Goal: Task Accomplishment & Management: Manage account settings

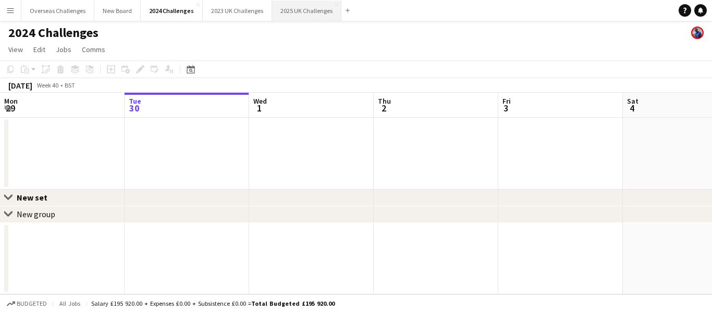
drag, startPoint x: 298, startPoint y: 8, endPoint x: 294, endPoint y: 15, distance: 7.5
click at [298, 8] on button "2025 UK Challenges Close" at bounding box center [306, 11] width 69 height 20
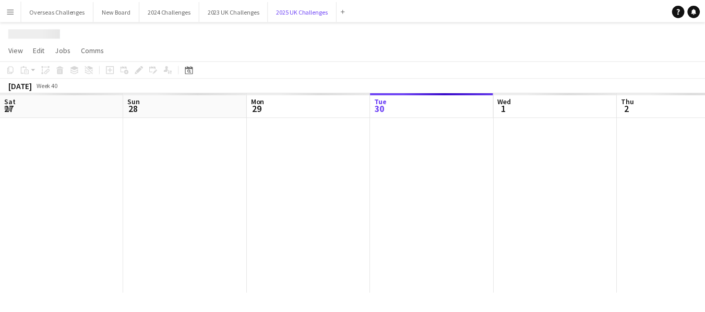
scroll to position [0, 249]
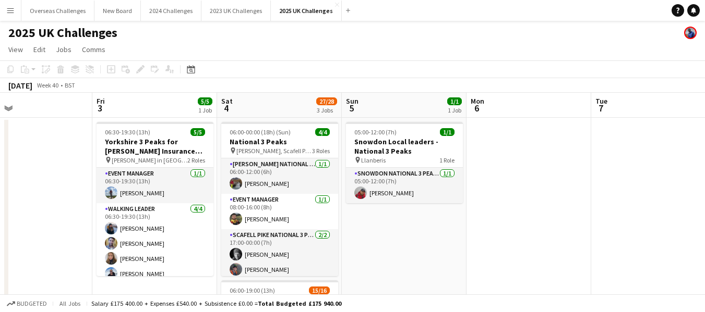
drag, startPoint x: 430, startPoint y: 172, endPoint x: 22, endPoint y: 159, distance: 408.0
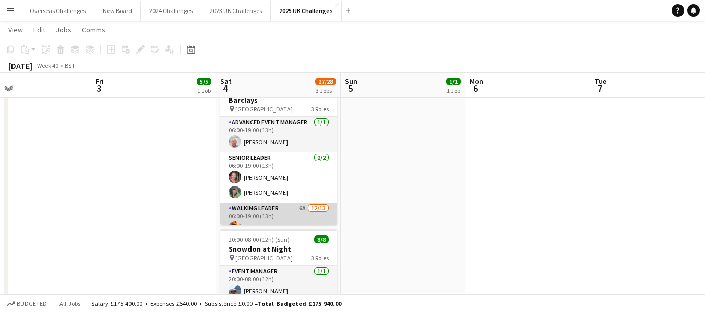
scroll to position [52, 0]
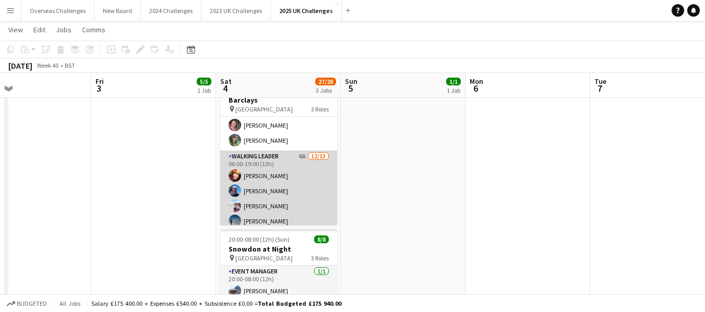
click at [268, 203] on app-card-role "Walking Leader 6A [DATE] 06:00-19:00 (13h) [PERSON_NAME] [PERSON_NAME] [PERSON_…" at bounding box center [278, 262] width 117 height 223
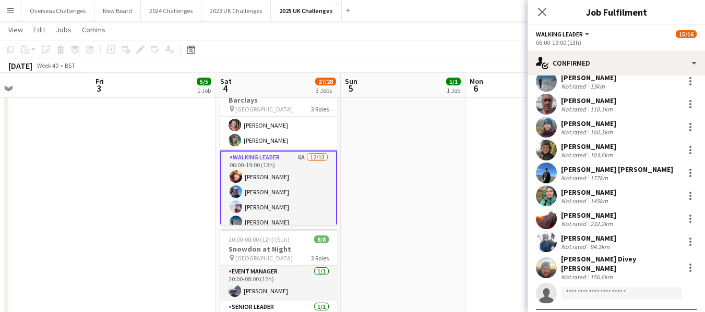
scroll to position [119, 0]
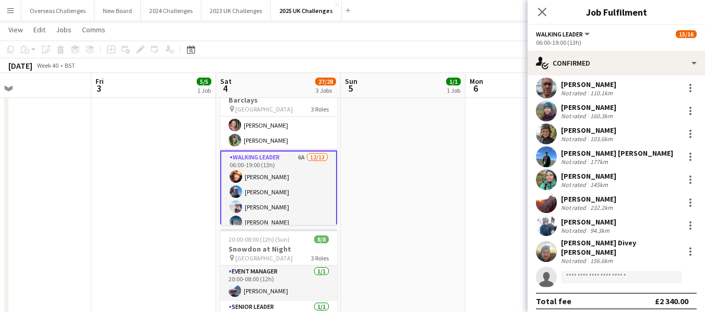
click at [593, 260] on div "[PERSON_NAME] Not rated 26.3km [PERSON_NAME] Not rated 139.1km [PERSON_NAME] No…" at bounding box center [615, 137] width 177 height 302
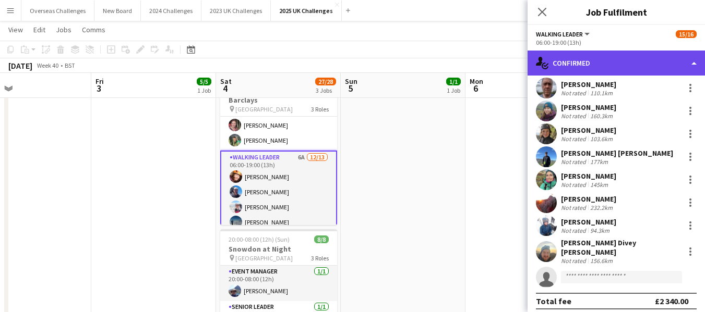
click at [607, 60] on div "single-neutral-actions-check-2 Confirmed" at bounding box center [615, 63] width 177 height 25
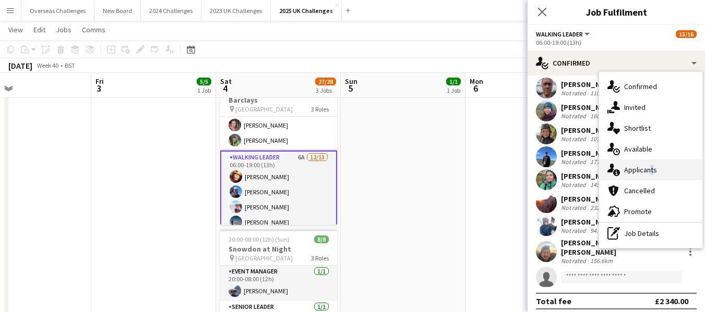
click at [649, 166] on span "Applicants" at bounding box center [640, 169] width 33 height 9
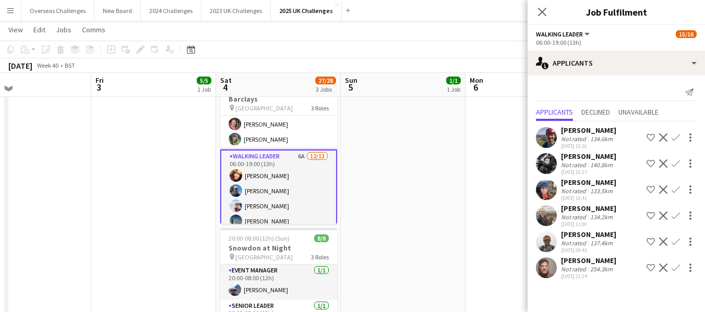
scroll to position [209, 0]
click at [595, 154] on div "[PERSON_NAME]" at bounding box center [588, 156] width 55 height 9
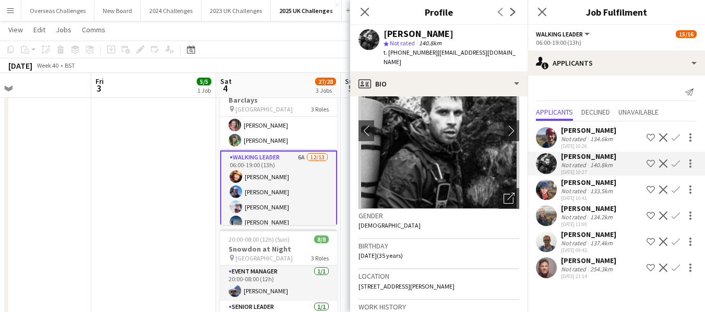
scroll to position [0, 0]
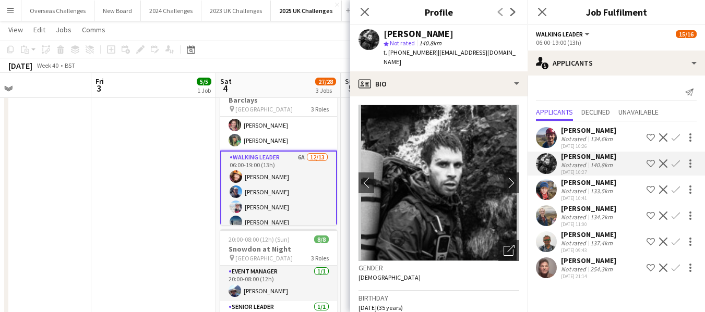
click at [587, 130] on div "[PERSON_NAME]" at bounding box center [588, 130] width 55 height 9
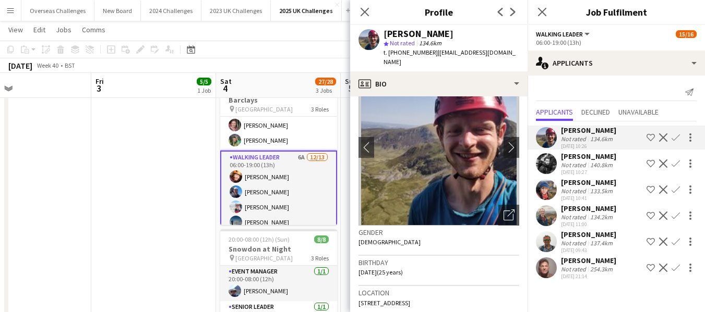
scroll to position [52, 0]
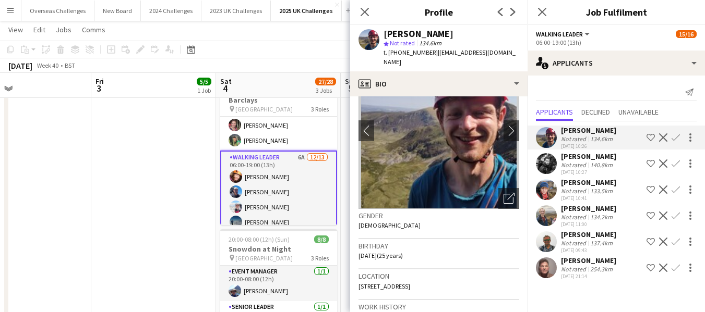
click at [578, 180] on div "[PERSON_NAME]" at bounding box center [588, 182] width 55 height 9
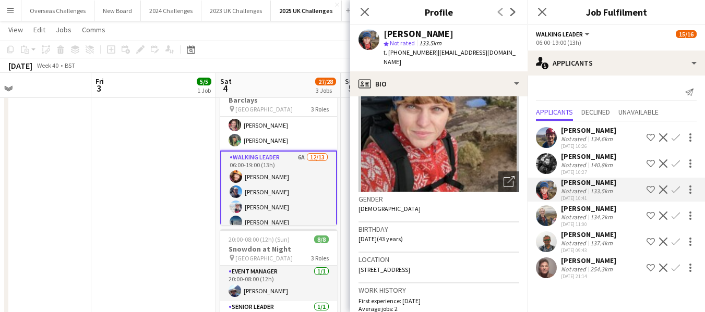
scroll to position [104, 0]
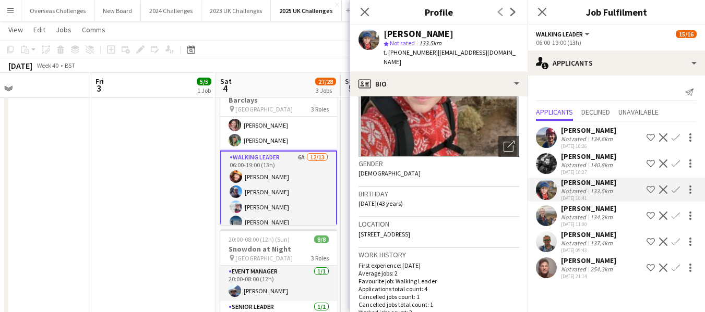
click at [594, 233] on div "[PERSON_NAME]" at bounding box center [588, 234] width 55 height 9
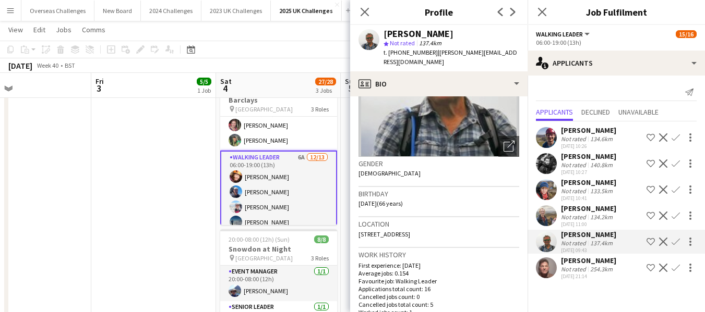
click at [572, 262] on div "[PERSON_NAME]" at bounding box center [588, 260] width 55 height 9
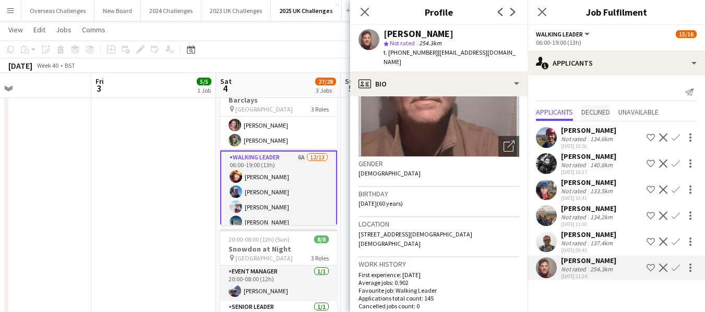
click at [598, 113] on span "Declined" at bounding box center [595, 111] width 29 height 7
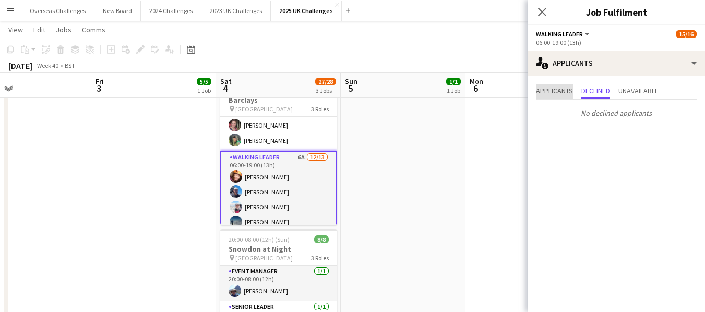
click at [555, 87] on span "Applicants" at bounding box center [554, 90] width 37 height 7
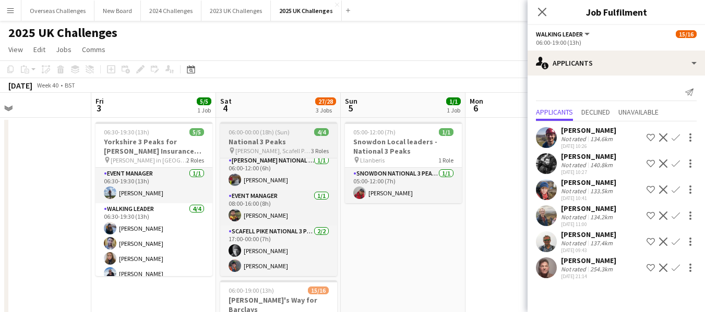
scroll to position [0, 0]
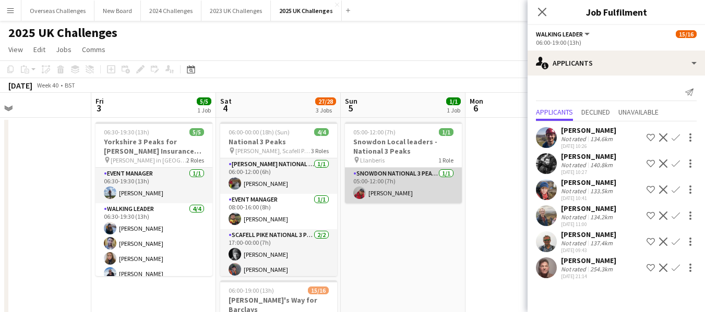
click at [392, 193] on app-card-role "Snowdon National 3 Peaks Walking Leader [DATE] 05:00-12:00 (7h) [PERSON_NAME]" at bounding box center [403, 185] width 117 height 35
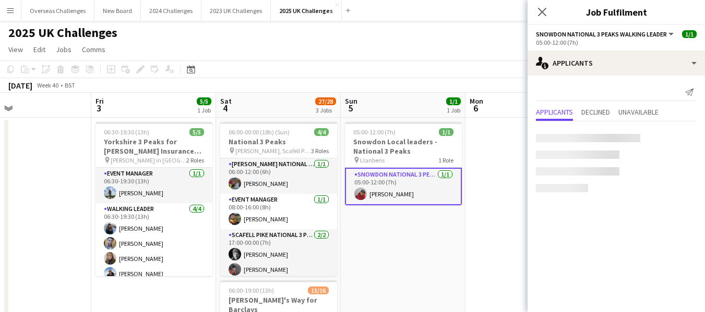
scroll to position [195, 0]
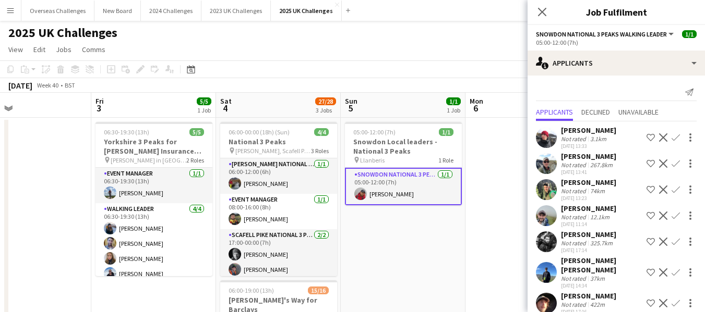
click at [599, 235] on div "[PERSON_NAME]" at bounding box center [588, 234] width 55 height 9
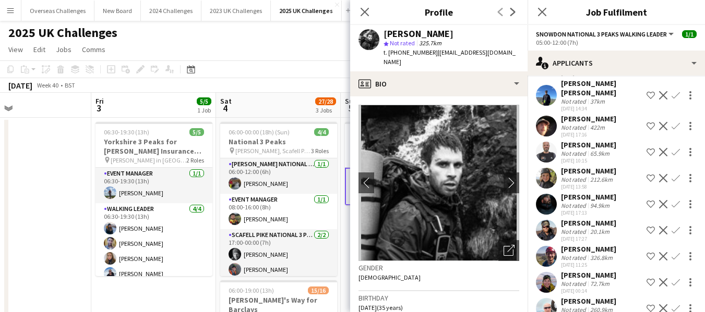
scroll to position [187, 0]
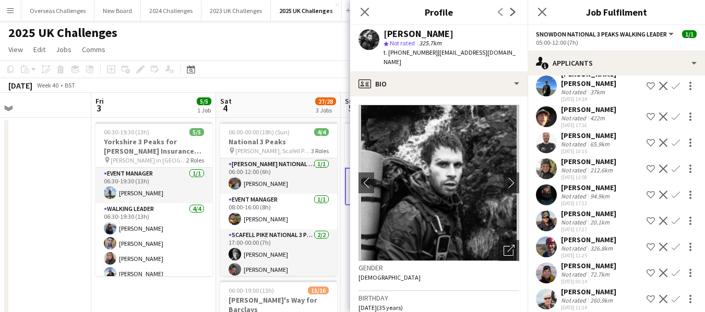
click at [589, 261] on div "[PERSON_NAME]" at bounding box center [588, 265] width 55 height 9
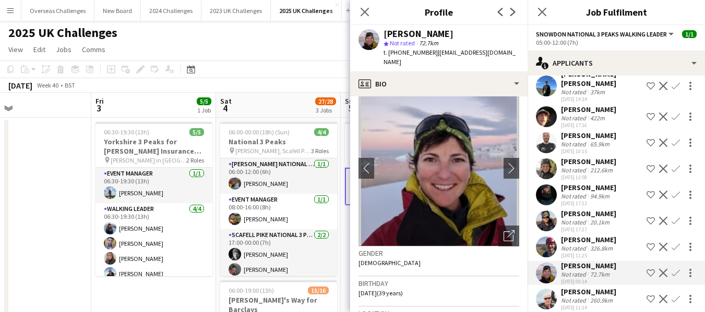
scroll to position [0, 0]
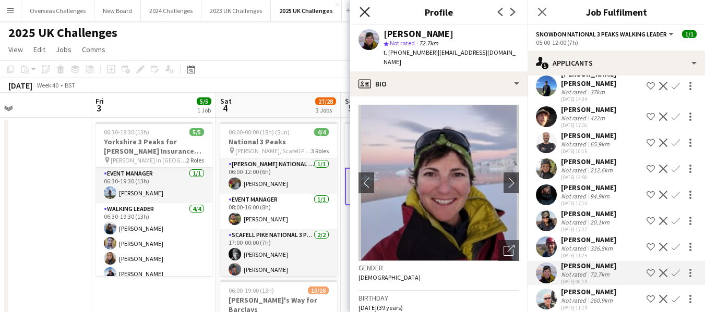
click at [366, 9] on icon "Close pop-in" at bounding box center [364, 12] width 10 height 10
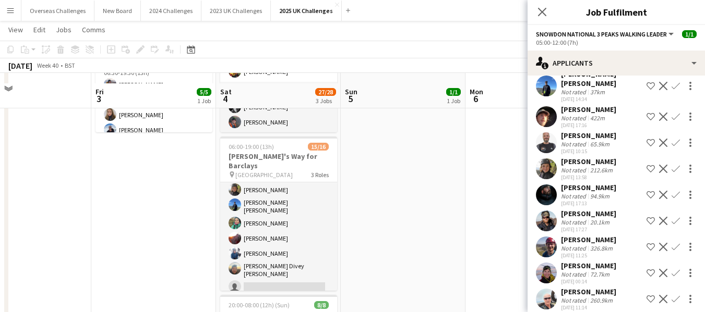
scroll to position [156, 0]
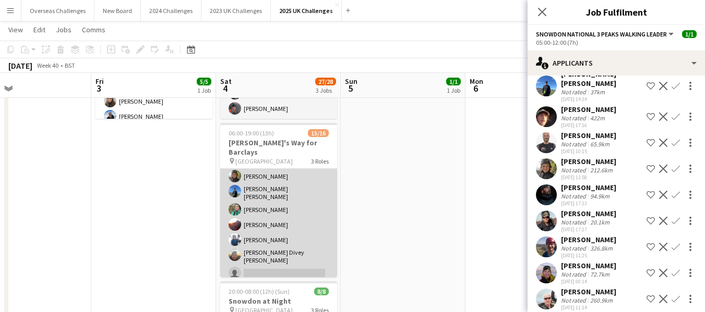
click at [244, 204] on app-card-role "Walking Leader 6A [DATE] 06:00-19:00 (13h) [PERSON_NAME] [PERSON_NAME] [PERSON_…" at bounding box center [278, 171] width 117 height 223
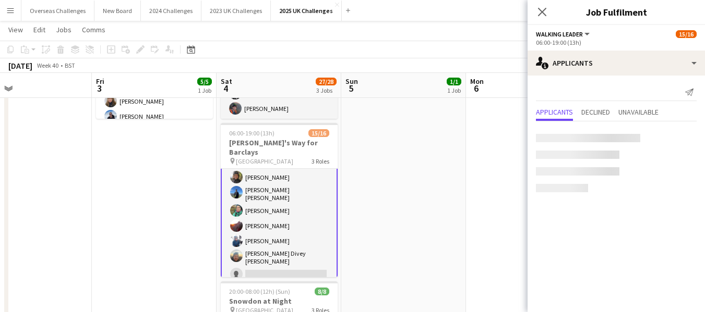
scroll to position [196, 0]
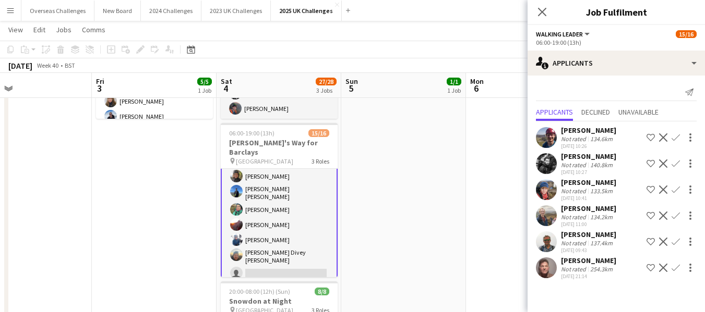
click at [269, 204] on app-card-role "Walking Leader 6A [DATE] 06:00-19:00 (13h) [PERSON_NAME] [PERSON_NAME] [PERSON_…" at bounding box center [279, 171] width 117 height 225
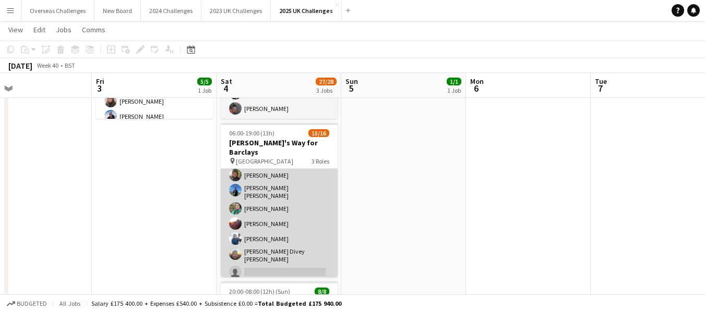
scroll to position [195, 0]
click at [267, 203] on app-card-role "Walking Leader 6A [DATE] 06:00-19:00 (13h) [PERSON_NAME] [PERSON_NAME] [PERSON_…" at bounding box center [279, 171] width 117 height 223
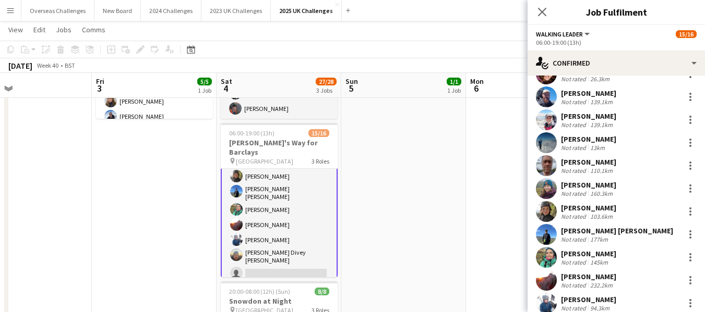
scroll to position [52, 0]
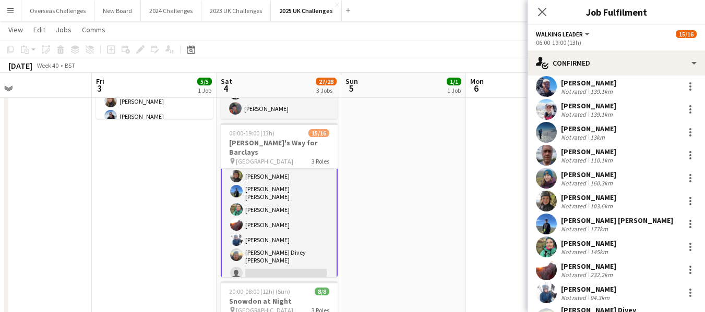
click at [586, 241] on div "[PERSON_NAME]" at bounding box center [588, 243] width 55 height 9
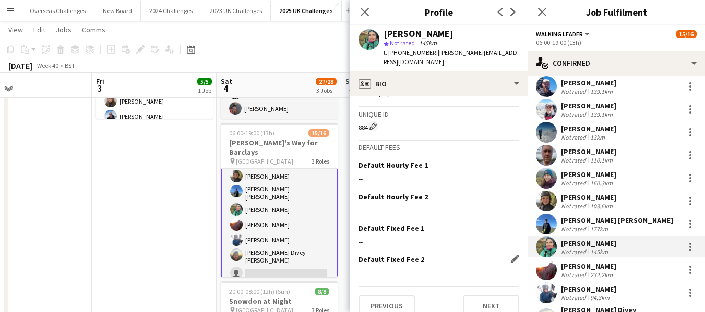
scroll to position [531, 0]
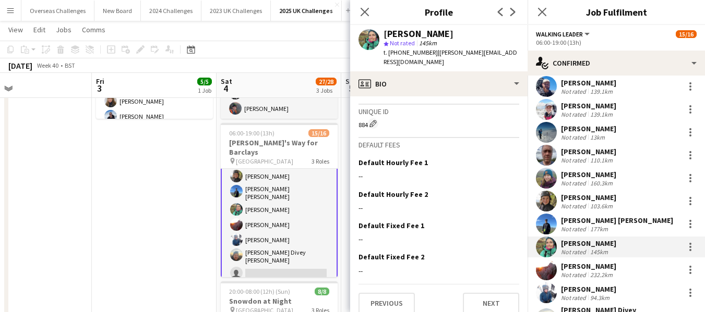
click at [259, 246] on app-card-role "Walking Leader 6A [DATE] 06:00-19:00 (13h) [PERSON_NAME] [PERSON_NAME] [PERSON_…" at bounding box center [279, 171] width 117 height 225
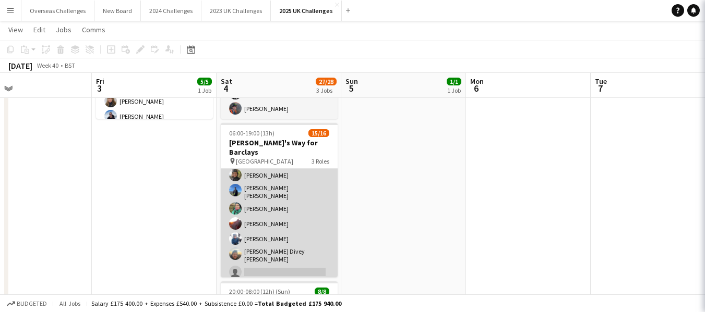
scroll to position [195, 0]
click at [281, 256] on app-card-role "Walking Leader 6A [DATE] 06:00-19:00 (13h) [PERSON_NAME] [PERSON_NAME] [PERSON_…" at bounding box center [279, 171] width 117 height 223
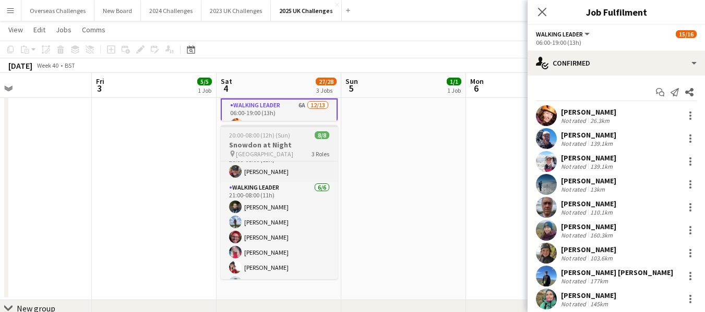
scroll to position [64, 0]
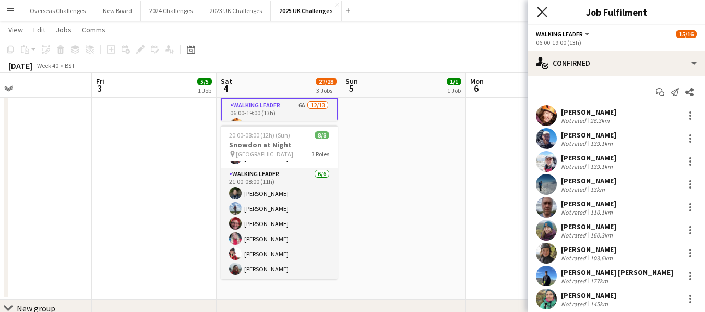
click at [539, 15] on icon at bounding box center [542, 12] width 10 height 10
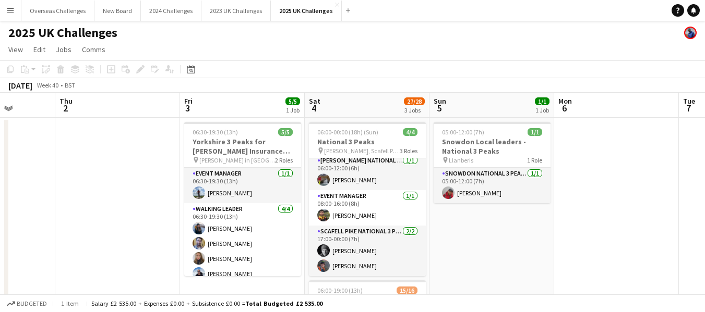
scroll to position [0, 230]
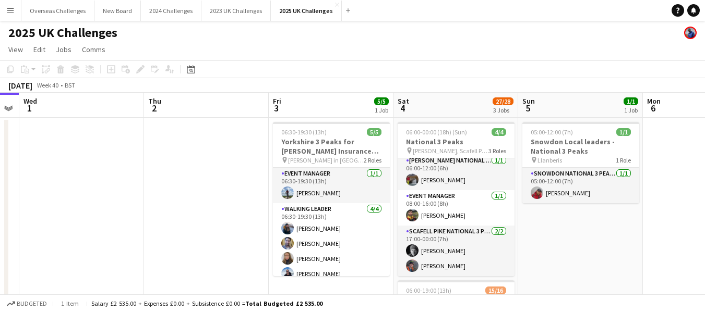
drag, startPoint x: 533, startPoint y: 188, endPoint x: 712, endPoint y: 175, distance: 179.4
click at [190, 68] on icon at bounding box center [191, 69] width 8 height 8
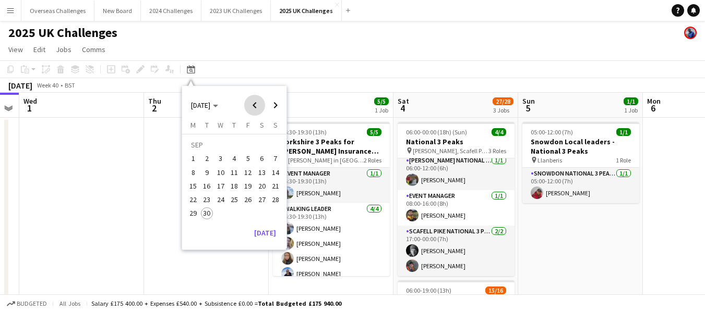
click at [258, 104] on span "Previous month" at bounding box center [254, 105] width 21 height 21
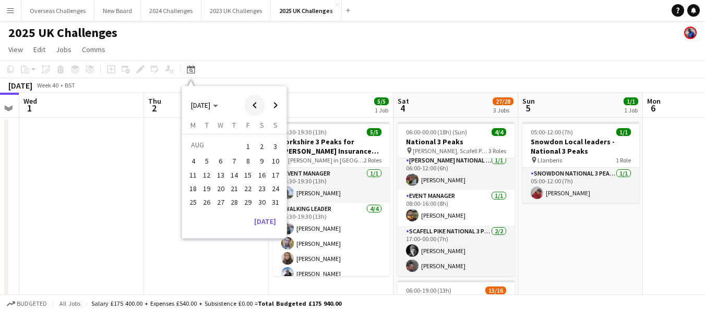
click at [258, 104] on span "Previous month" at bounding box center [254, 105] width 21 height 21
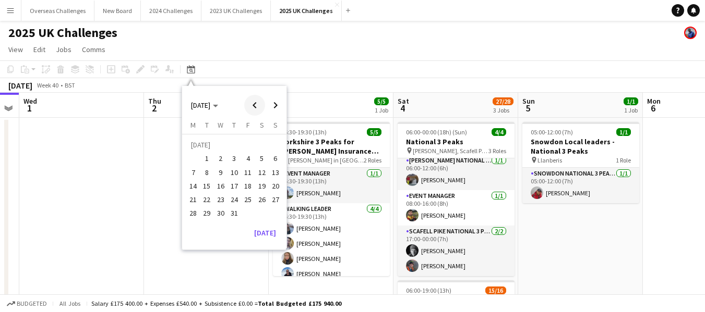
click at [256, 102] on span "Previous month" at bounding box center [254, 105] width 21 height 21
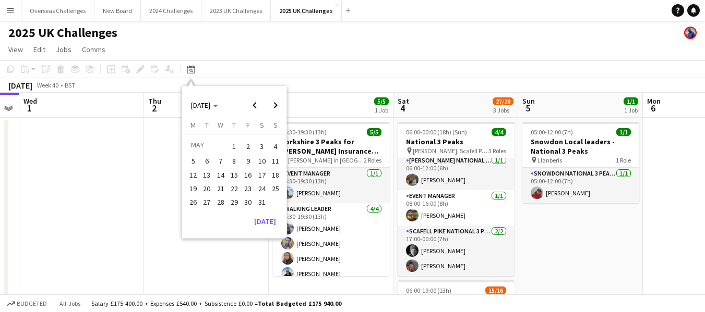
click at [261, 142] on span "3" at bounding box center [262, 146] width 13 height 15
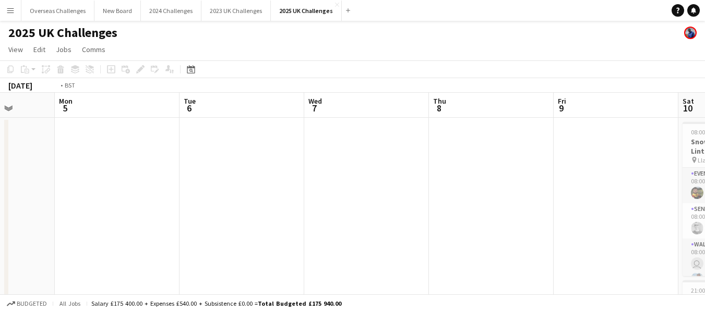
scroll to position [0, 359]
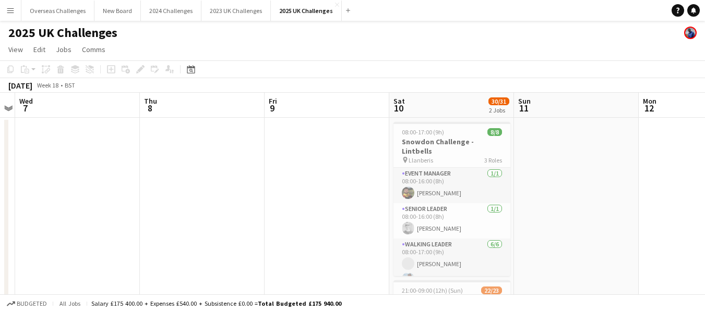
drag, startPoint x: 623, startPoint y: 162, endPoint x: 0, endPoint y: 171, distance: 623.3
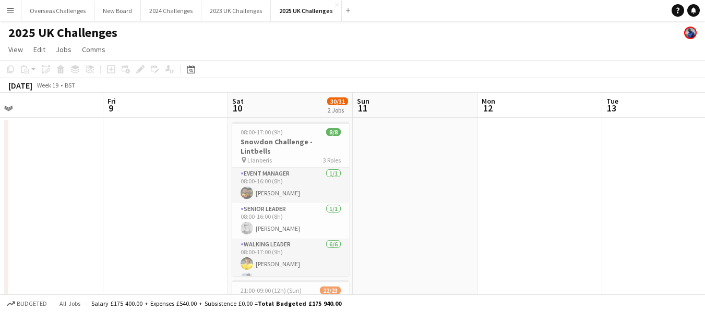
scroll to position [0, 410]
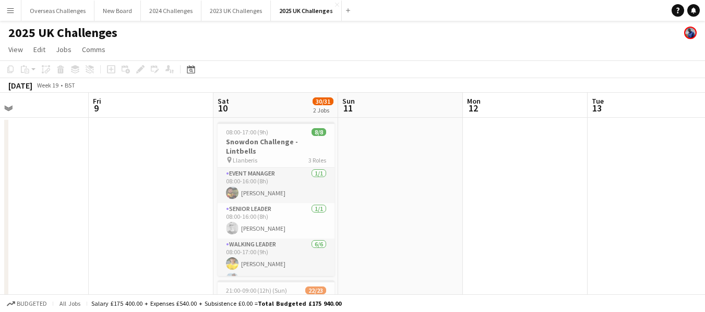
drag, startPoint x: 290, startPoint y: 168, endPoint x: 114, endPoint y: 167, distance: 175.8
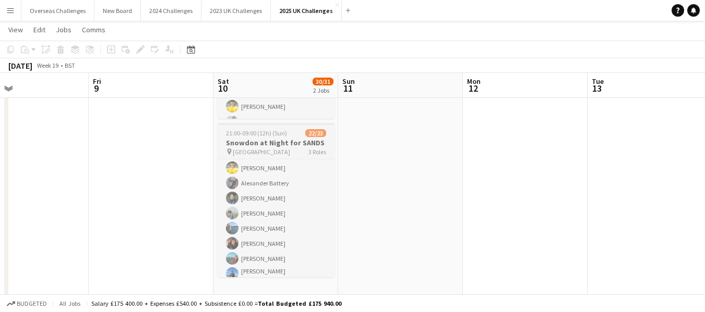
scroll to position [229, 0]
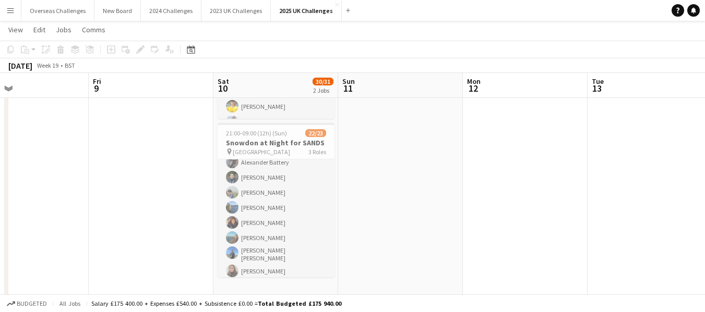
click at [334, 272] on app-date-cell "08:00-17:00 (9h) 8/8 Snowdon Challenge - Lintbells pin Llanberis 3 Roles Event …" at bounding box center [275, 208] width 125 height 496
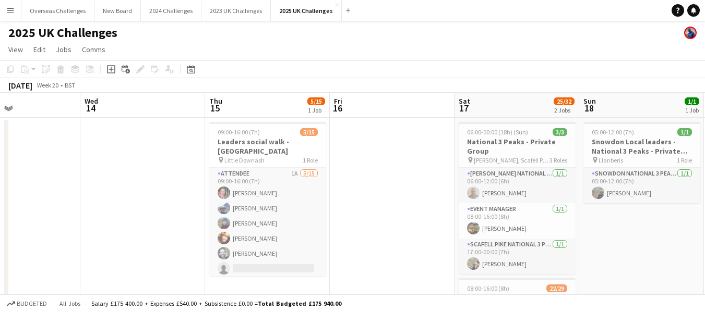
scroll to position [0, 427]
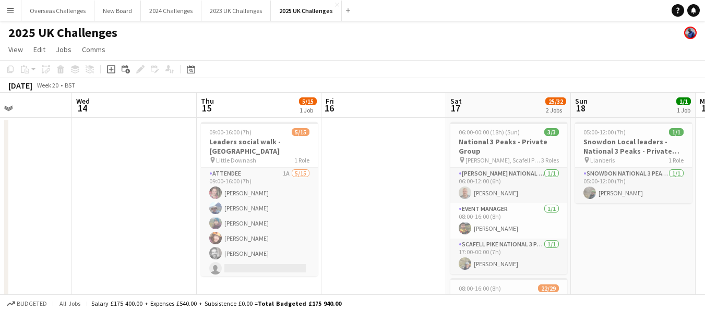
drag, startPoint x: 640, startPoint y: 200, endPoint x: 3, endPoint y: 252, distance: 638.9
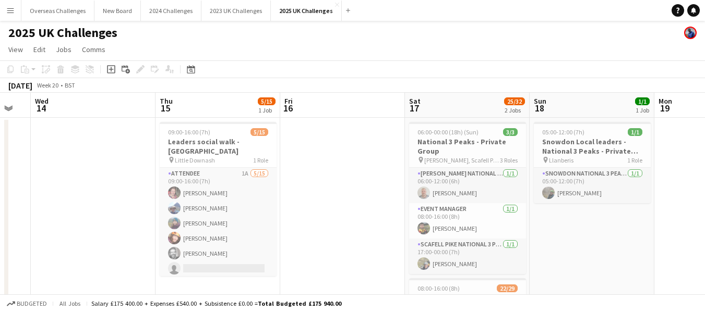
scroll to position [0, 344]
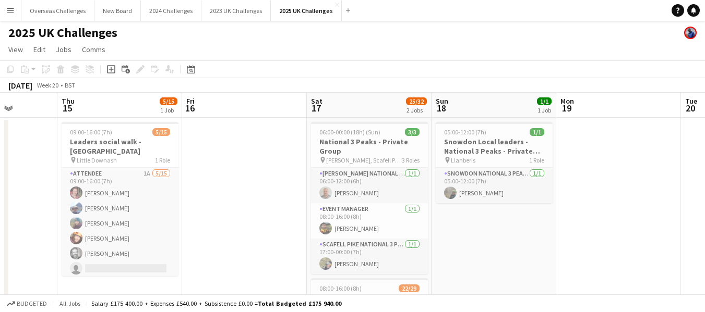
drag, startPoint x: 406, startPoint y: 199, endPoint x: 185, endPoint y: 216, distance: 221.3
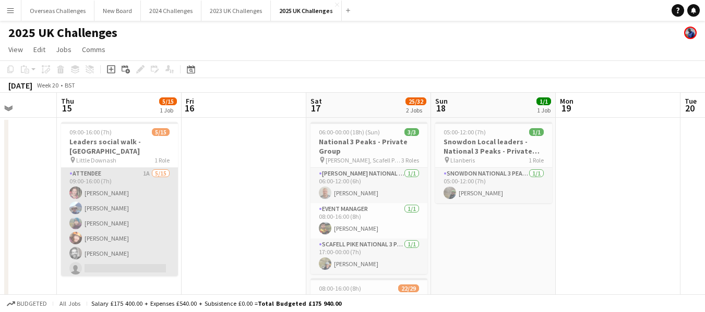
click at [100, 252] on app-card-role "Attendee 1A [DATE] 09:00-16:00 (7h) [PERSON_NAME] [PERSON_NAME] [PERSON_NAME] […" at bounding box center [119, 291] width 117 height 247
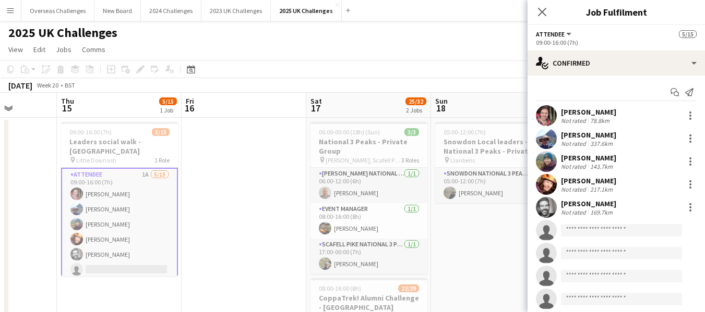
click at [569, 202] on div "[PERSON_NAME]" at bounding box center [588, 203] width 55 height 9
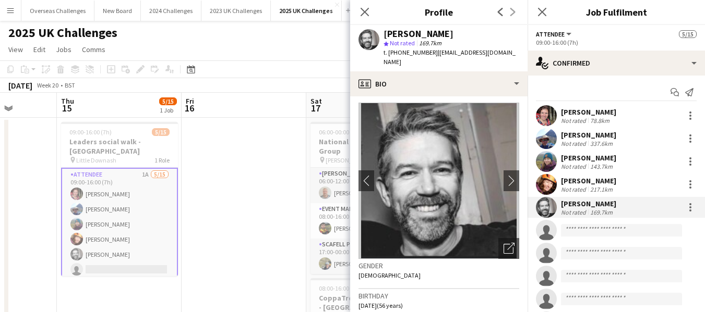
scroll to position [0, 0]
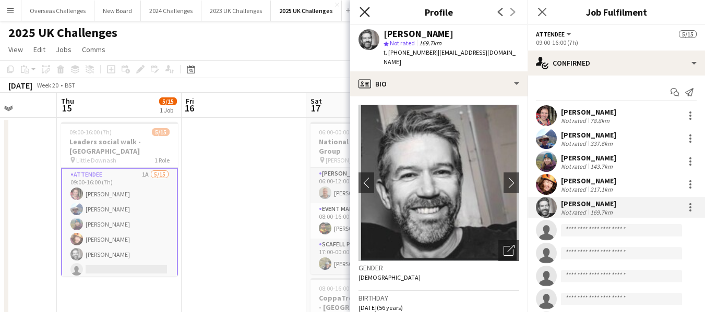
click at [360, 11] on icon "Close pop-in" at bounding box center [364, 12] width 10 height 10
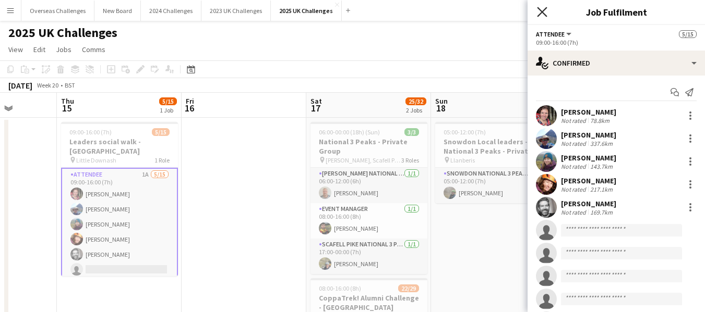
click at [544, 14] on icon at bounding box center [542, 12] width 10 height 10
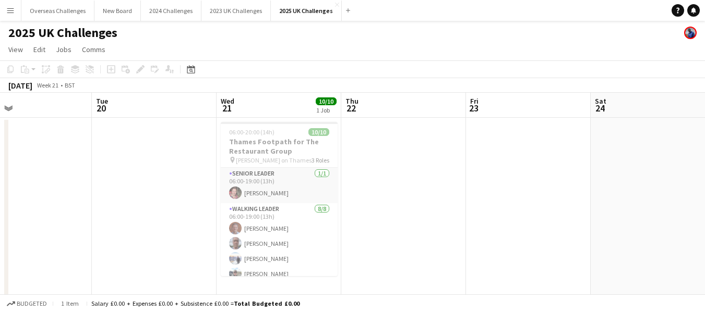
scroll to position [0, 413]
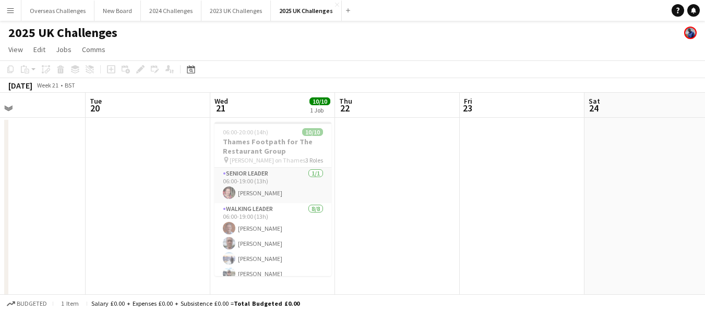
drag, startPoint x: 597, startPoint y: 185, endPoint x: 3, endPoint y: 185, distance: 594.5
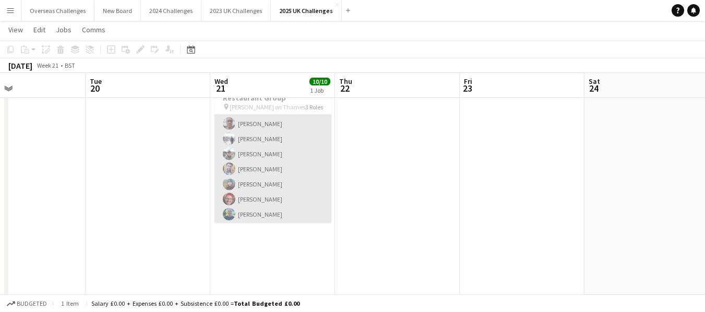
scroll to position [52, 0]
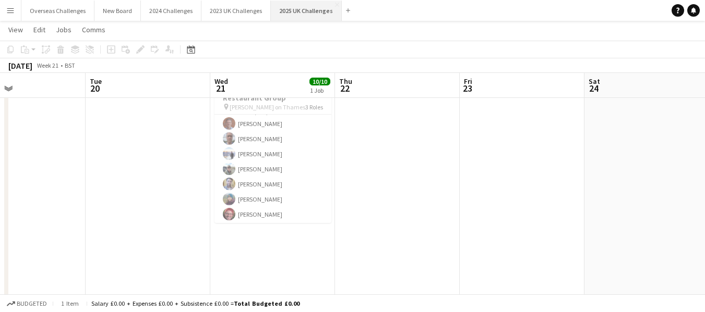
click at [300, 13] on button "2025 UK Challenges Close" at bounding box center [306, 11] width 71 height 20
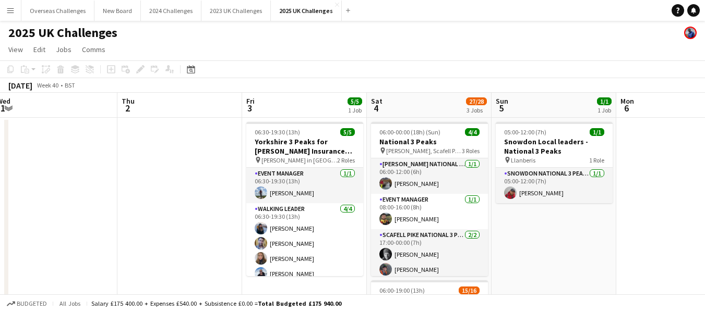
scroll to position [0, 384]
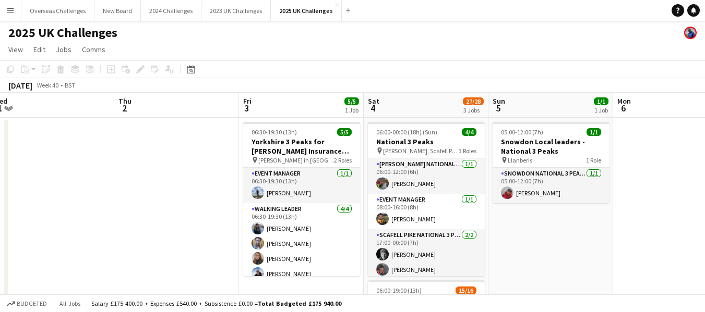
drag, startPoint x: 438, startPoint y: 176, endPoint x: 178, endPoint y: 173, distance: 259.7
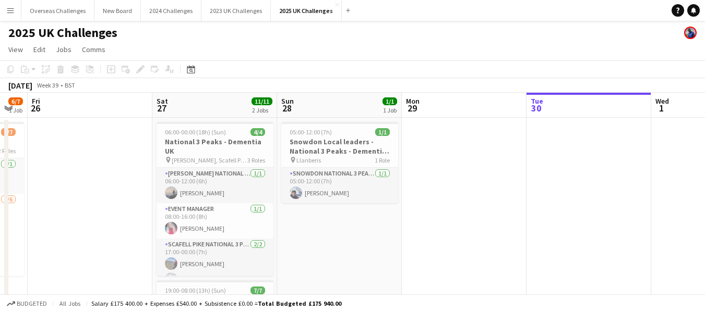
scroll to position [0, 244]
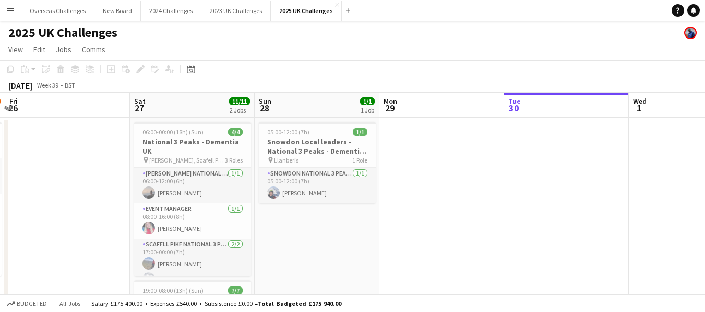
drag, startPoint x: 54, startPoint y: 187, endPoint x: 704, endPoint y: 187, distance: 649.8
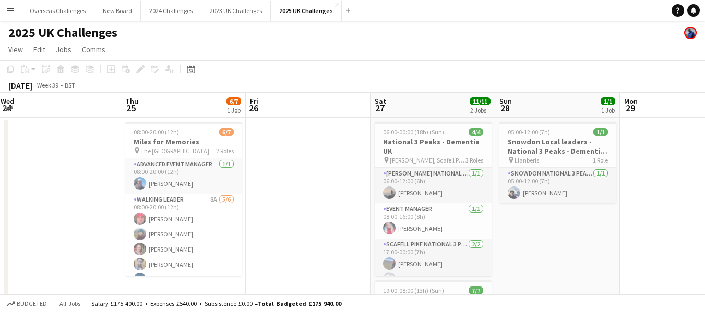
scroll to position [0, 215]
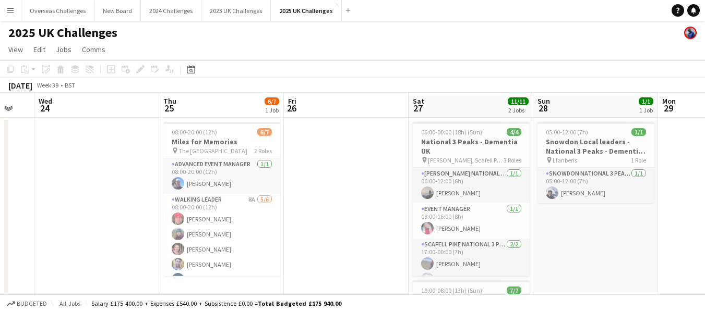
drag, startPoint x: 414, startPoint y: 180, endPoint x: 712, endPoint y: 187, distance: 298.4
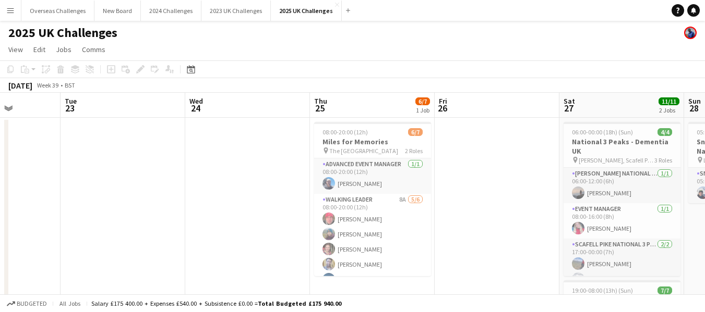
scroll to position [0, 279]
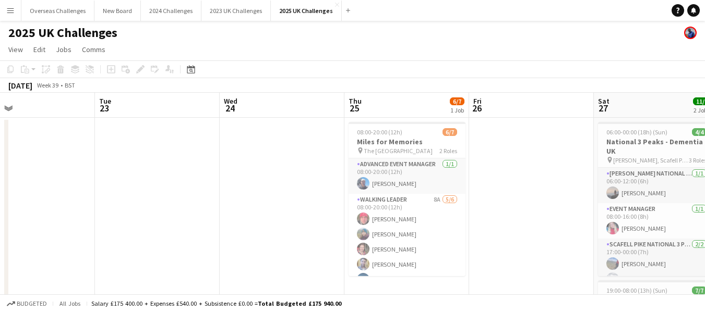
drag, startPoint x: 319, startPoint y: 189, endPoint x: 504, endPoint y: 187, distance: 185.1
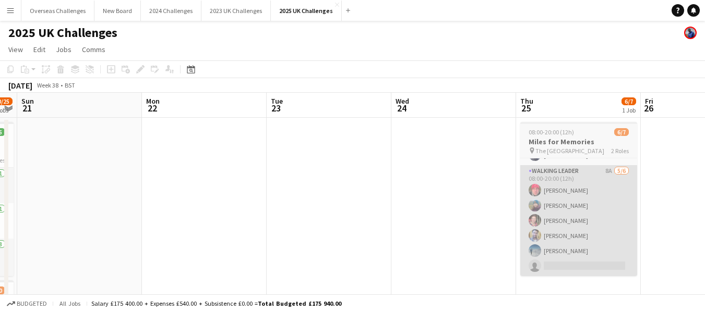
drag, startPoint x: 532, startPoint y: 202, endPoint x: 557, endPoint y: 182, distance: 32.3
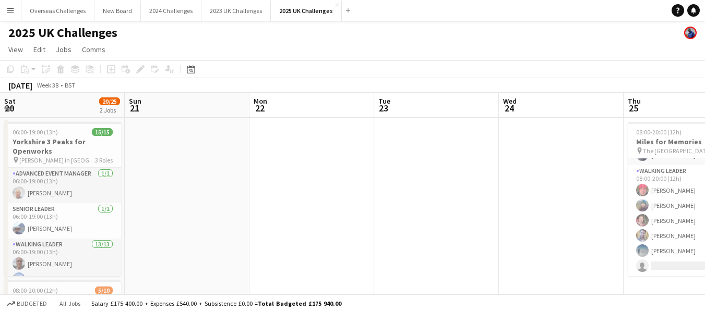
scroll to position [0, 249]
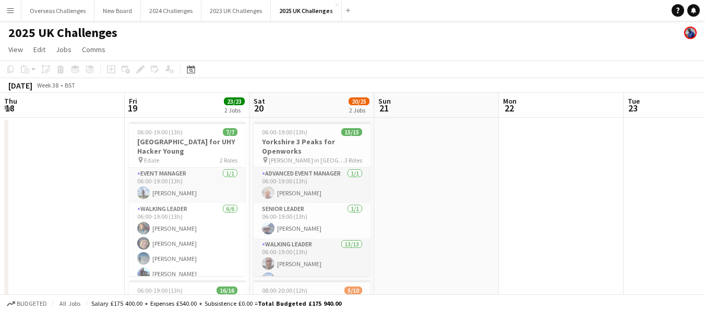
drag, startPoint x: 347, startPoint y: 207, endPoint x: 575, endPoint y: 185, distance: 228.9
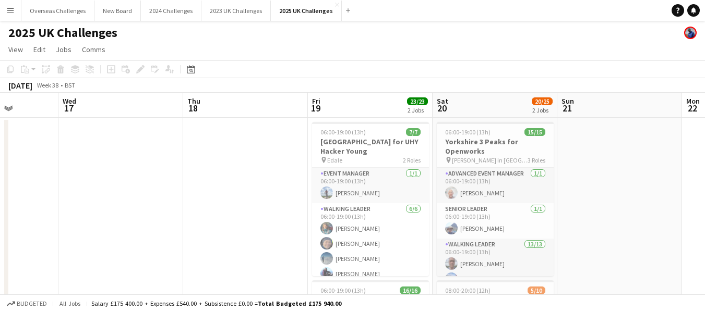
scroll to position [0, 314]
drag, startPoint x: 423, startPoint y: 193, endPoint x: 607, endPoint y: 194, distance: 184.1
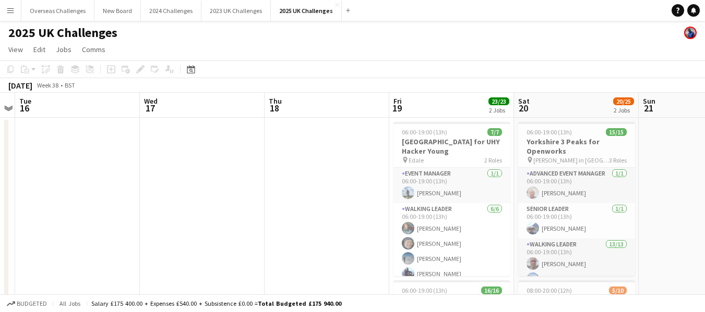
drag, startPoint x: 158, startPoint y: 211, endPoint x: 238, endPoint y: 211, distance: 80.3
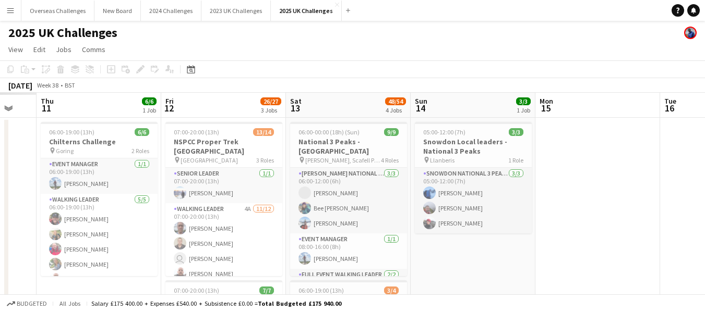
scroll to position [0, 258]
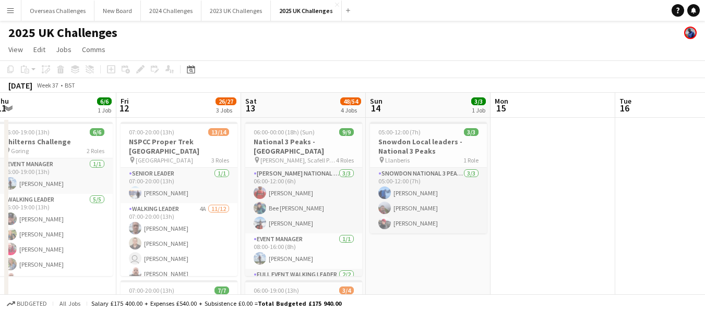
drag, startPoint x: 100, startPoint y: 189, endPoint x: 712, endPoint y: 188, distance: 611.7
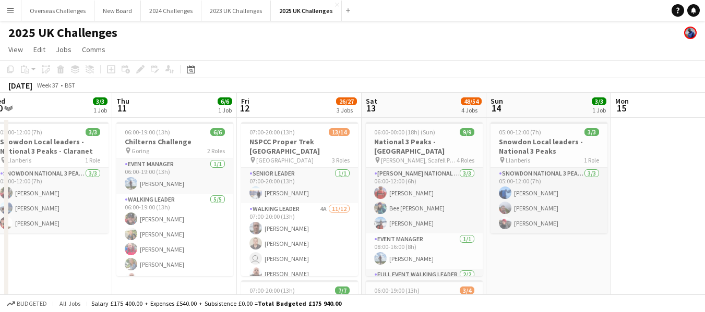
scroll to position [0, 259]
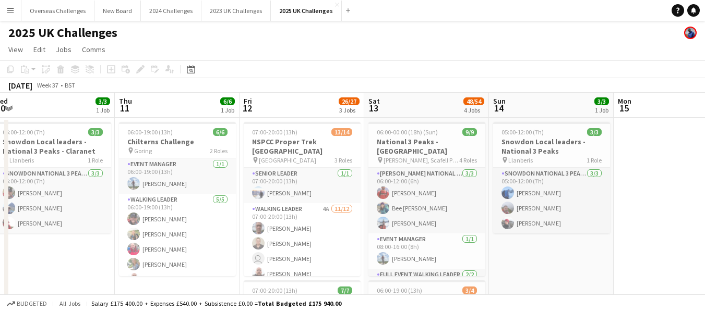
drag, startPoint x: 530, startPoint y: 181, endPoint x: 653, endPoint y: 187, distance: 123.2
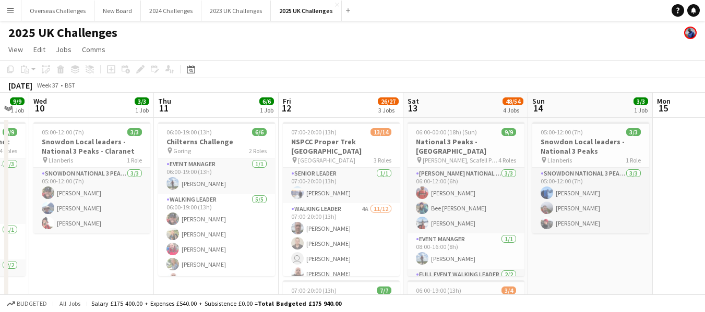
drag, startPoint x: 660, startPoint y: 192, endPoint x: 712, endPoint y: 199, distance: 52.1
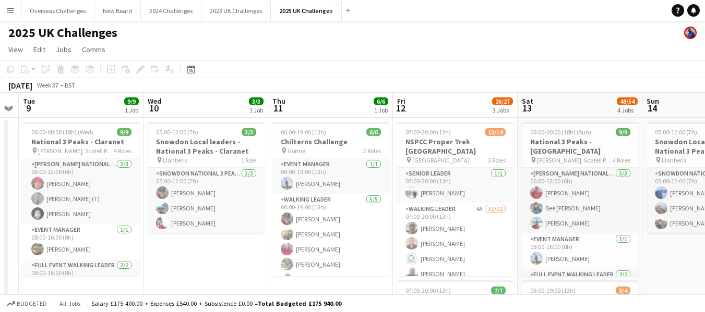
scroll to position [0, 226]
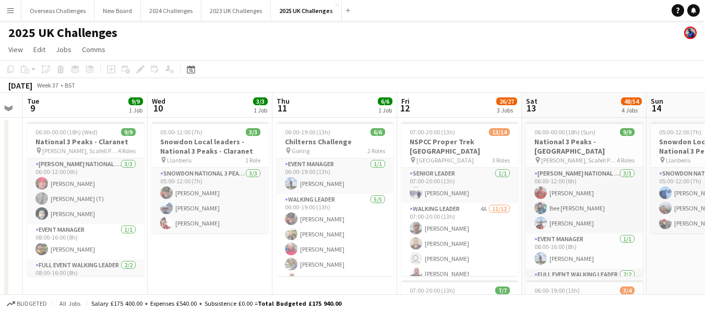
drag, startPoint x: 584, startPoint y: 260, endPoint x: 712, endPoint y: 258, distance: 127.8
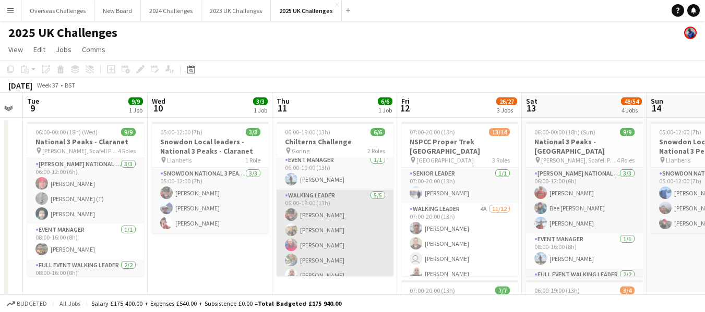
scroll to position [0, 0]
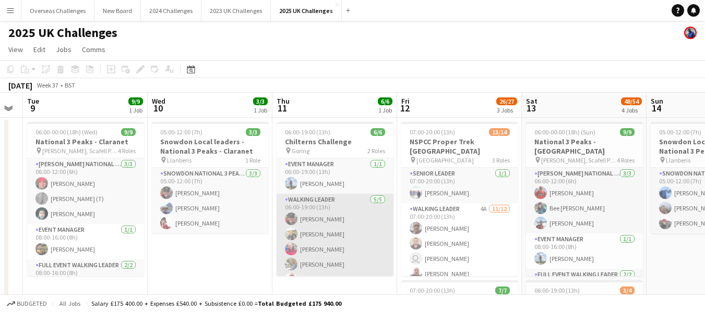
click at [334, 233] on app-card-role "Walking Leader [DATE] 06:00-19:00 (13h) [PERSON_NAME] [PERSON_NAME] [PERSON_NAM…" at bounding box center [334, 242] width 117 height 96
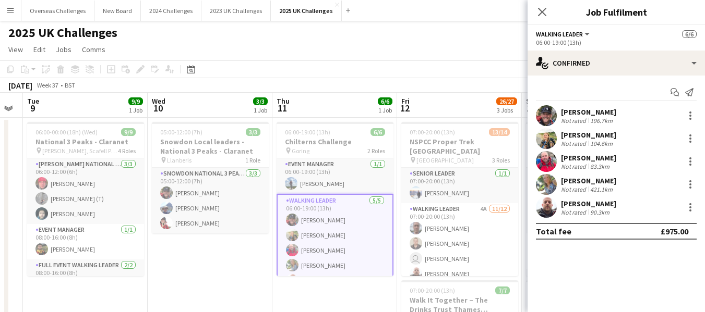
click at [586, 133] on div "[PERSON_NAME]" at bounding box center [588, 134] width 55 height 9
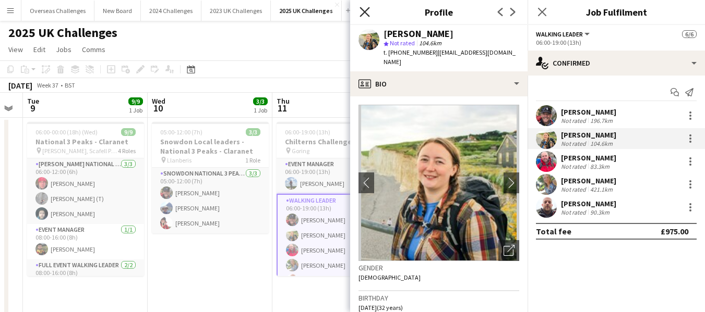
click at [367, 14] on icon "Close pop-in" at bounding box center [364, 12] width 10 height 10
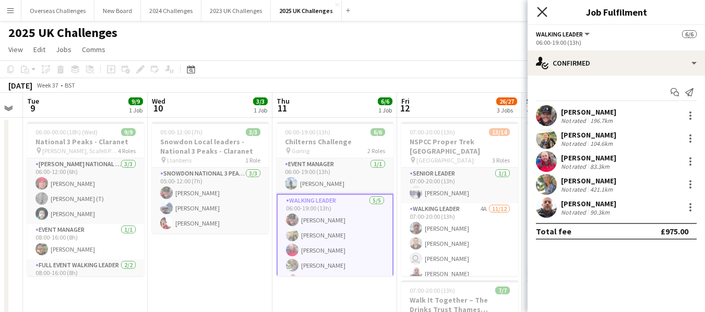
click at [543, 13] on icon at bounding box center [542, 12] width 10 height 10
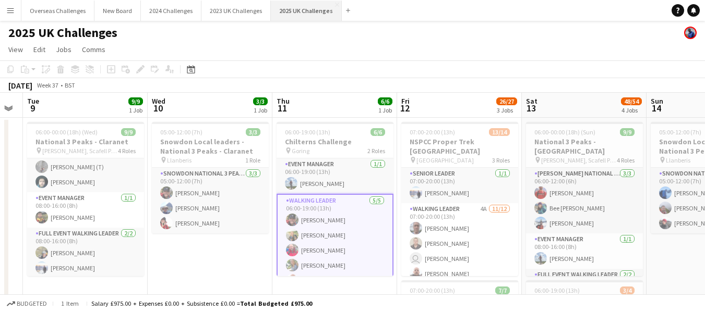
click at [314, 8] on button "2025 UK Challenges Close" at bounding box center [306, 11] width 71 height 20
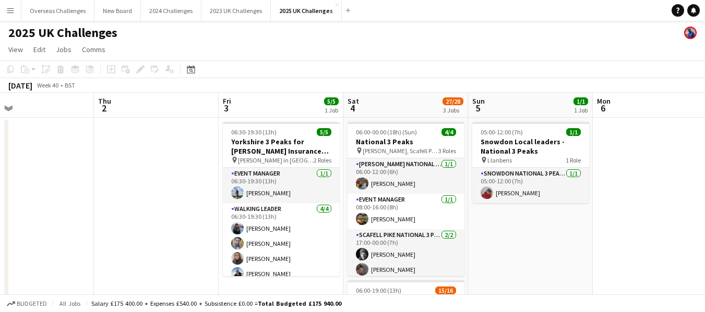
scroll to position [0, 431]
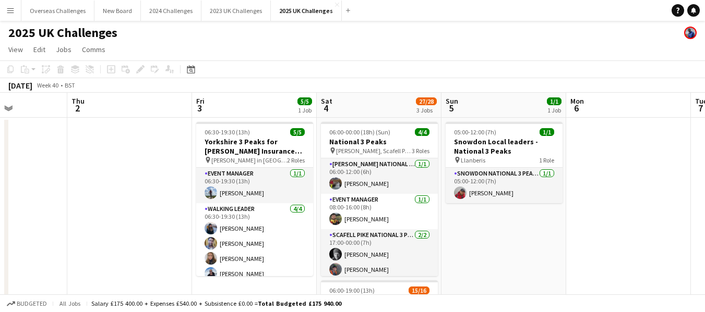
drag, startPoint x: 402, startPoint y: 152, endPoint x: 95, endPoint y: 145, distance: 306.7
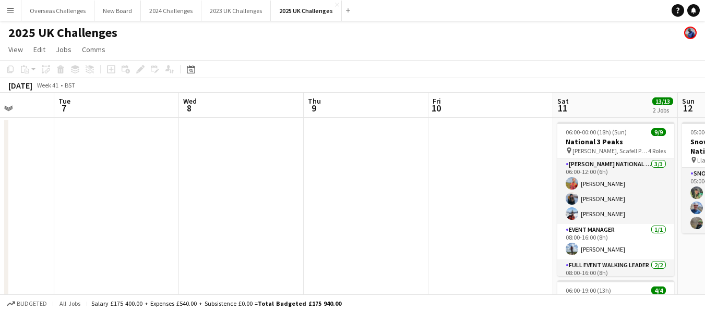
drag, startPoint x: 636, startPoint y: 173, endPoint x: 325, endPoint y: 135, distance: 313.7
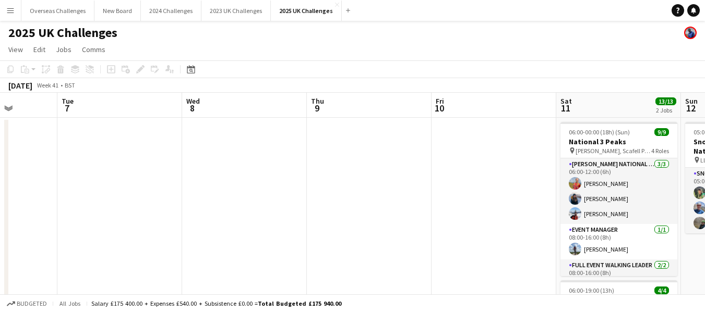
scroll to position [0, 318]
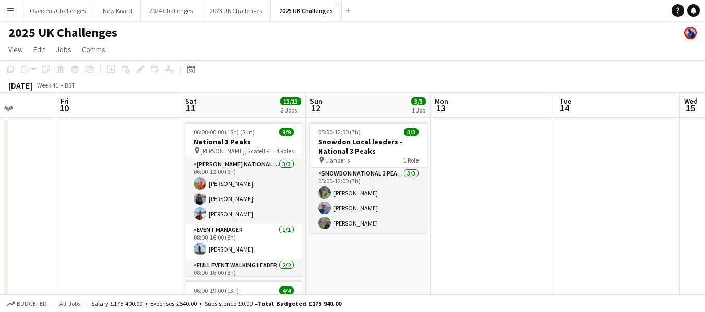
drag, startPoint x: 375, startPoint y: 131, endPoint x: 0, endPoint y: 165, distance: 376.5
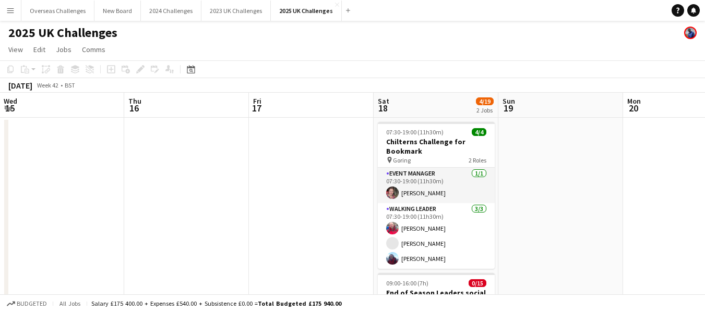
scroll to position [0, 390]
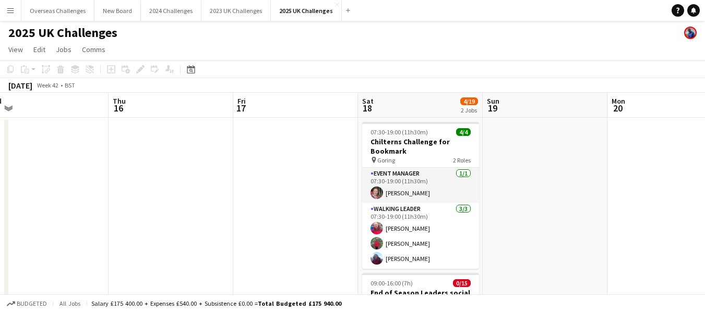
drag, startPoint x: 696, startPoint y: 157, endPoint x: 17, endPoint y: 178, distance: 679.3
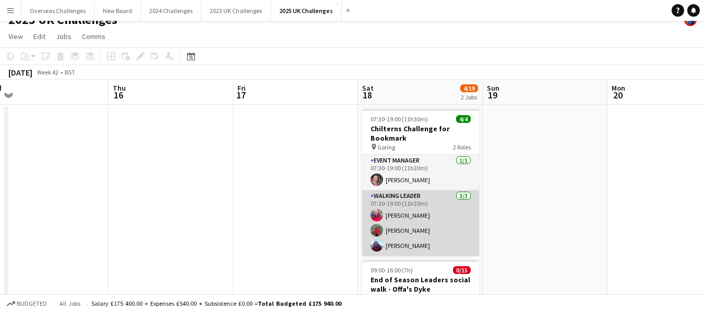
scroll to position [0, 0]
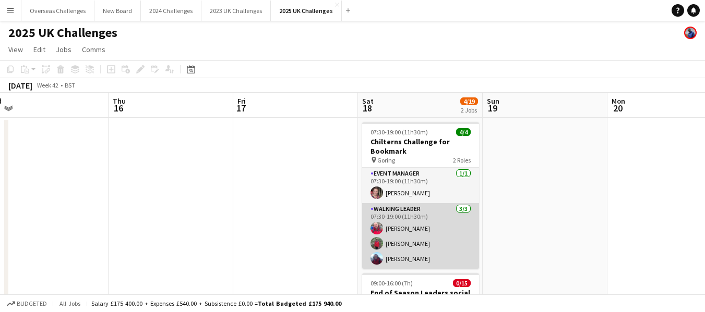
click at [415, 226] on app-card-role "Walking Leader [DATE] 07:30-19:00 (11h30m) [PERSON_NAME] [PERSON_NAME] [PERSON_…" at bounding box center [420, 236] width 117 height 66
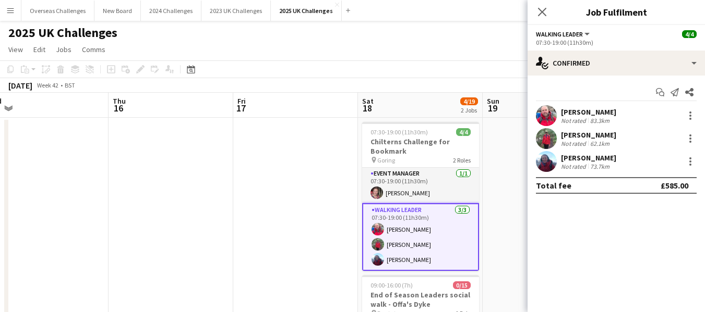
click at [573, 111] on div "[PERSON_NAME]" at bounding box center [588, 111] width 55 height 9
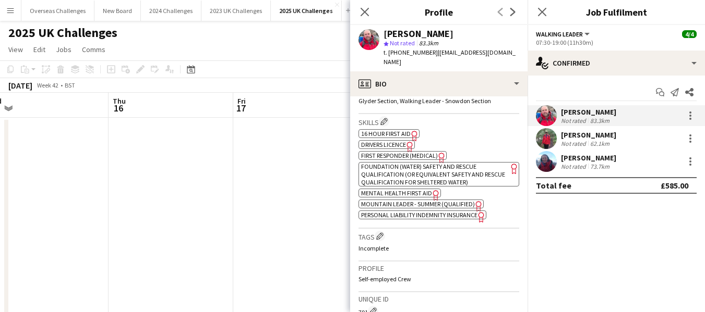
scroll to position [469, 0]
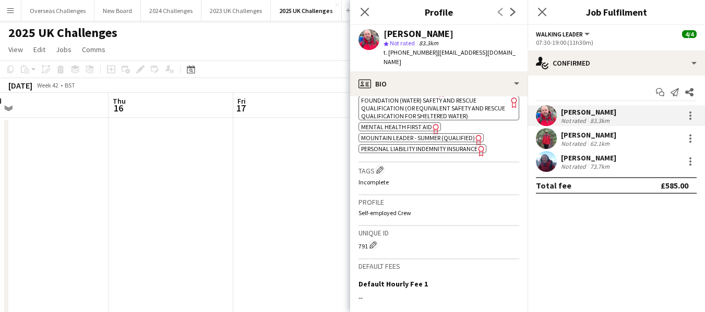
click at [586, 153] on div "[PERSON_NAME]" at bounding box center [588, 157] width 55 height 9
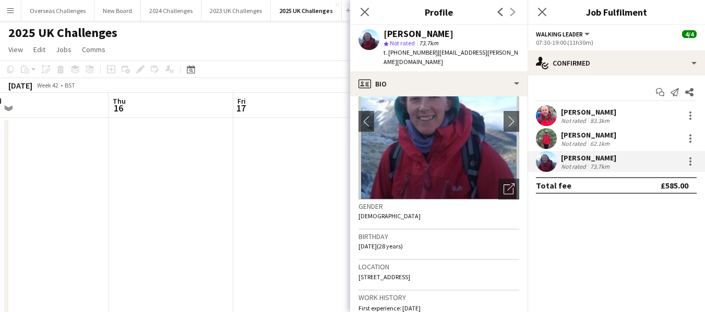
scroll to position [0, 0]
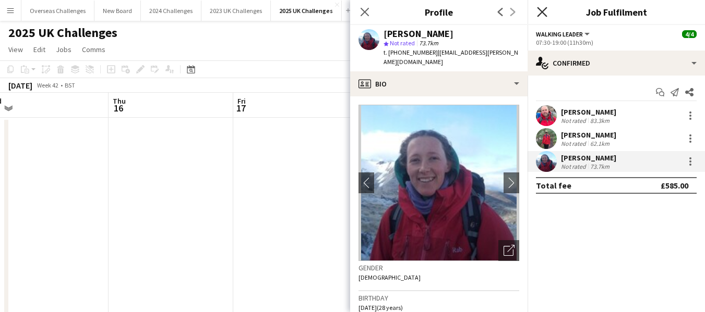
click at [540, 9] on icon "Close pop-in" at bounding box center [542, 12] width 10 height 10
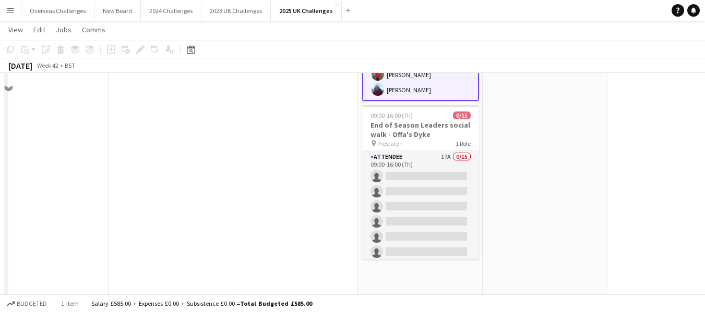
scroll to position [104, 0]
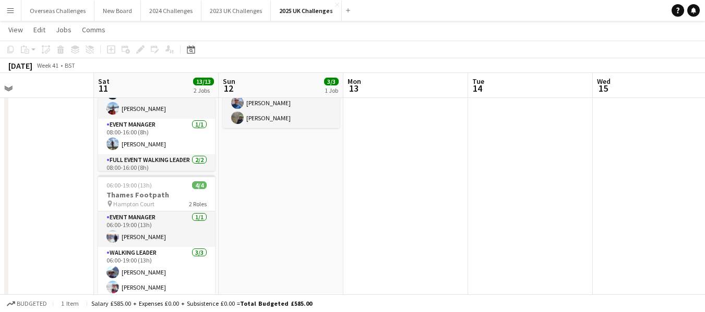
drag, startPoint x: 105, startPoint y: 164, endPoint x: 574, endPoint y: 125, distance: 471.0
click at [696, 152] on app-calendar-viewport "Wed 8 Thu 9 Fri 10 Sat 11 13/13 2 Jobs Sun 12 3/3 1 Job Mon 13 Tue 14 Wed 15 Th…" at bounding box center [352, 246] width 705 height 621
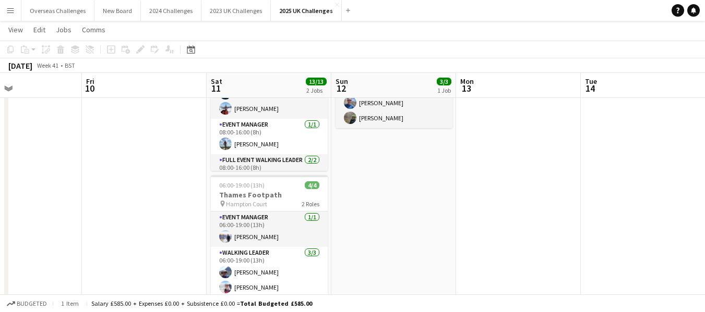
drag, startPoint x: 423, startPoint y: 156, endPoint x: 663, endPoint y: 139, distance: 240.0
click at [663, 139] on app-calendar-viewport "Tue 7 Wed 8 Thu 9 Fri 10 Sat 11 13/13 2 Jobs Sun 12 3/3 1 Job Mon 13 Tue 14 Wed…" at bounding box center [352, 246] width 705 height 621
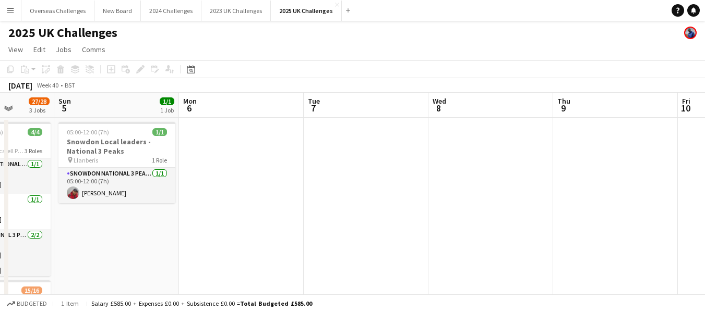
scroll to position [0, 319]
drag, startPoint x: 155, startPoint y: 168, endPoint x: 620, endPoint y: 166, distance: 464.2
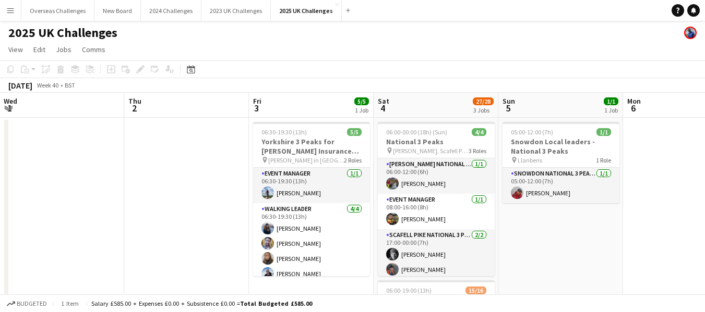
scroll to position [0, 241]
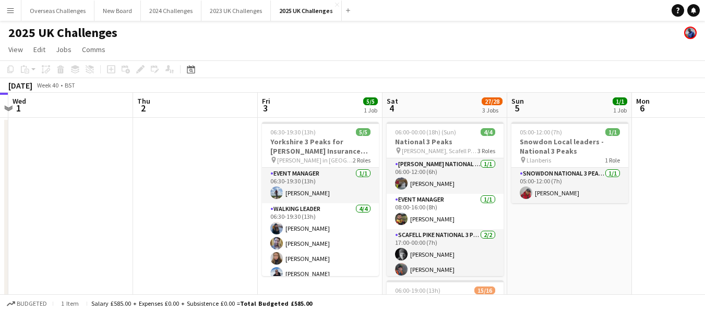
drag, startPoint x: 242, startPoint y: 169, endPoint x: 712, endPoint y: 174, distance: 469.9
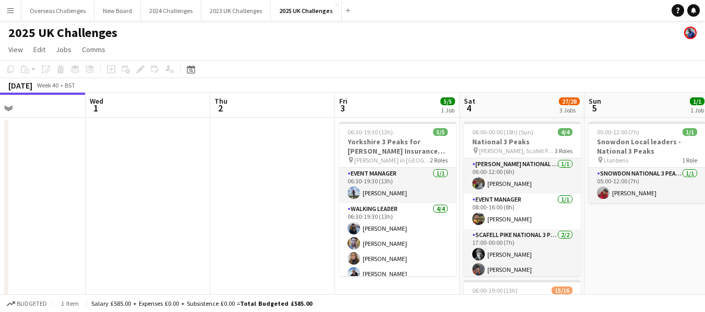
scroll to position [0, 287]
drag, startPoint x: 86, startPoint y: 188, endPoint x: 164, endPoint y: 188, distance: 78.2
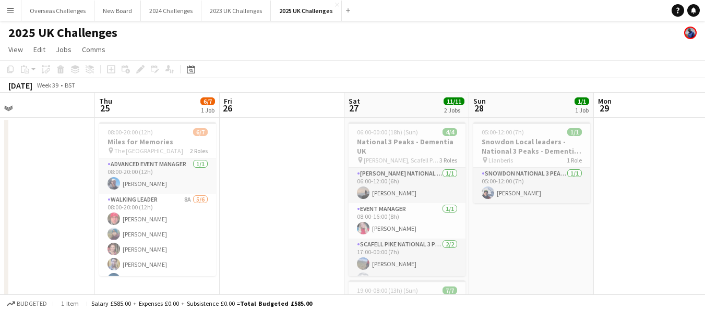
scroll to position [0, 341]
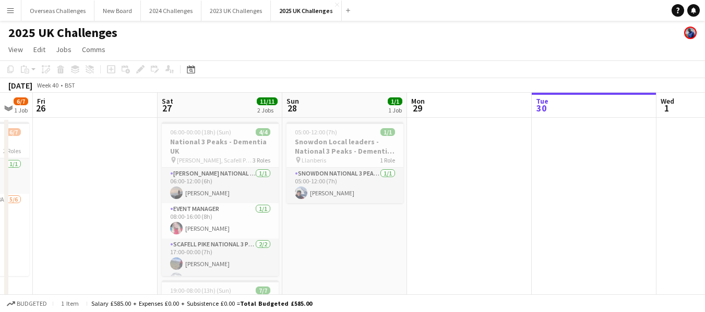
drag, startPoint x: 123, startPoint y: 185, endPoint x: 712, endPoint y: 165, distance: 589.6
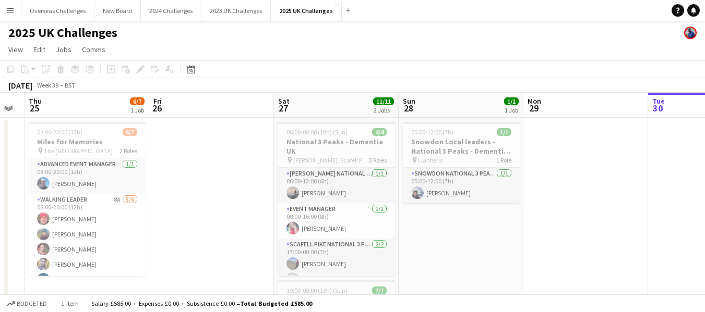
scroll to position [0, 267]
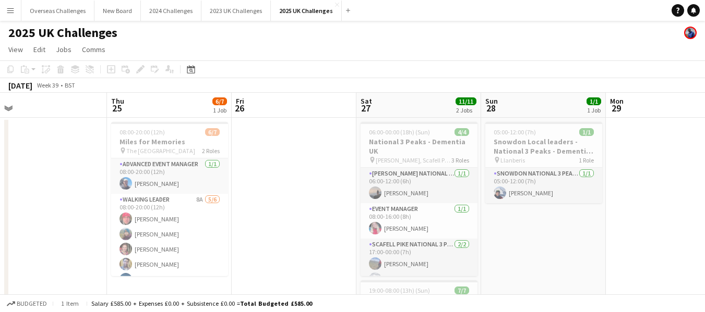
drag, startPoint x: 478, startPoint y: 183, endPoint x: 311, endPoint y: 131, distance: 175.2
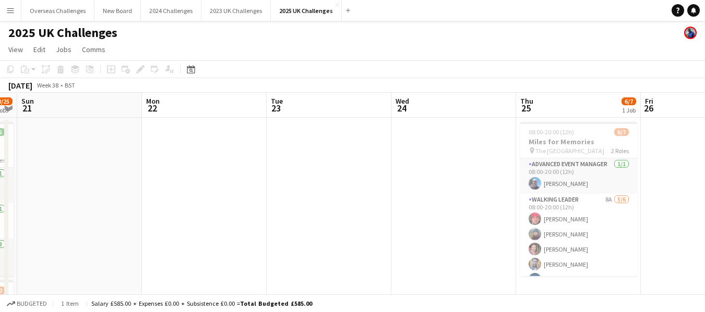
drag, startPoint x: 293, startPoint y: 151, endPoint x: 516, endPoint y: 119, distance: 225.4
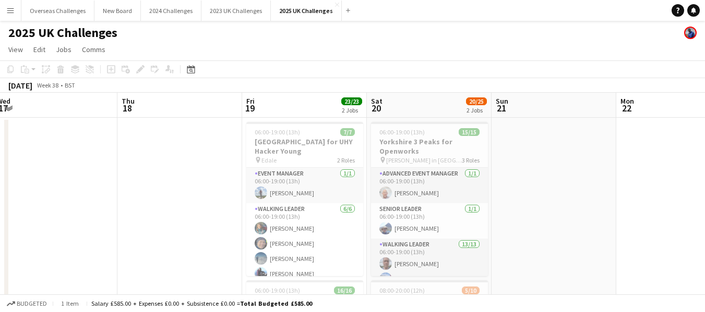
scroll to position [0, 256]
drag, startPoint x: 180, startPoint y: 156, endPoint x: 655, endPoint y: 163, distance: 474.6
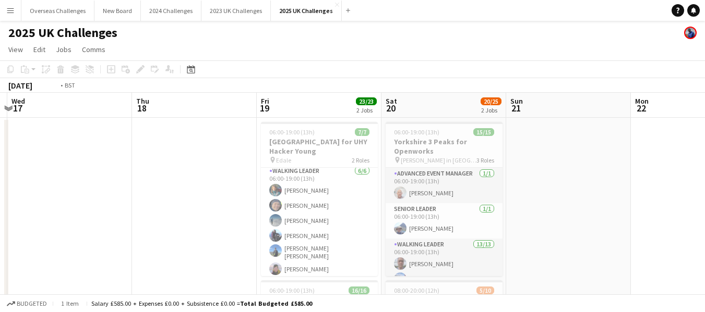
scroll to position [0, 350]
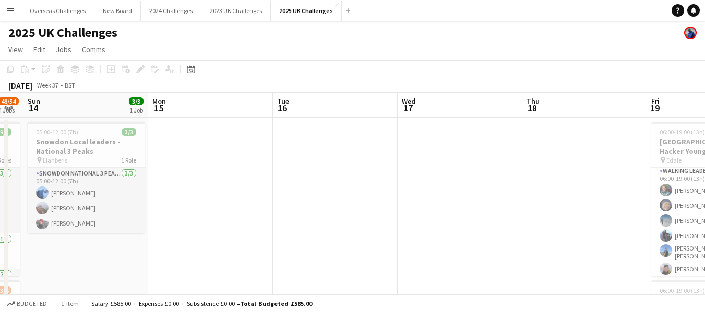
drag, startPoint x: 186, startPoint y: 164, endPoint x: 506, endPoint y: 94, distance: 327.9
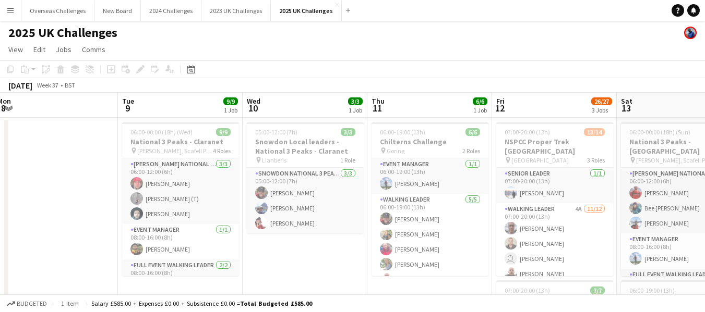
scroll to position [0, 352]
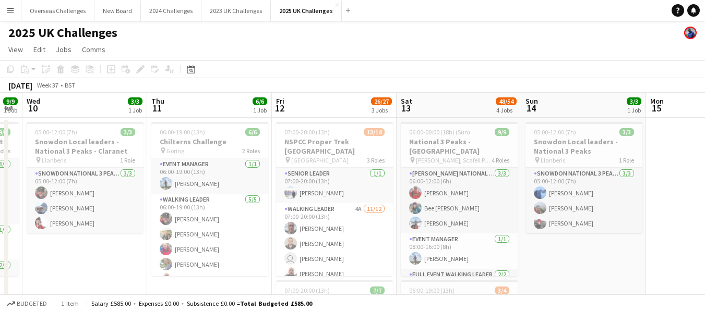
drag, startPoint x: 199, startPoint y: 146, endPoint x: 712, endPoint y: 133, distance: 512.8
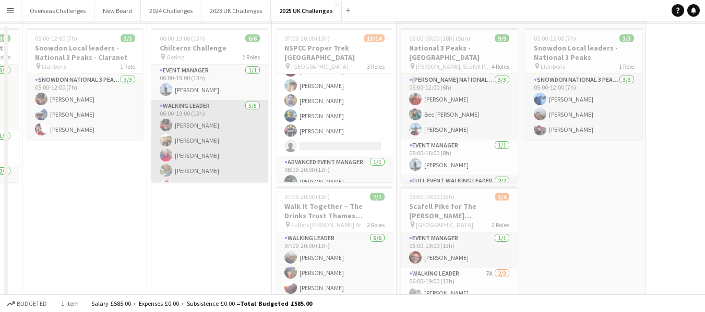
scroll to position [0, 0]
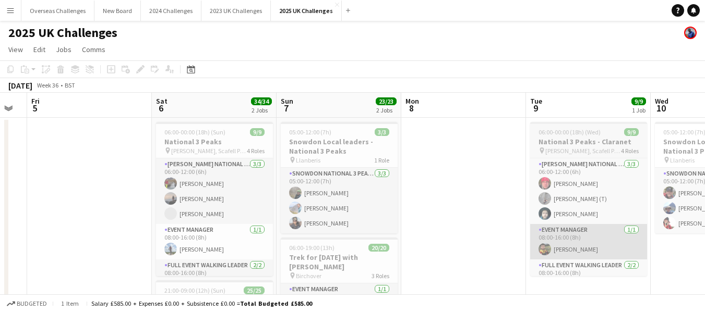
drag, startPoint x: 68, startPoint y: 275, endPoint x: 603, endPoint y: 237, distance: 535.9
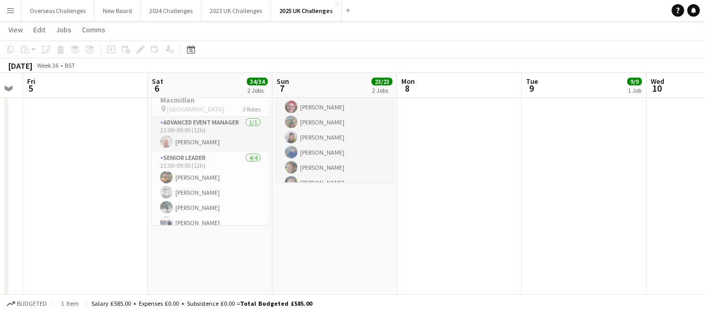
scroll to position [160, 0]
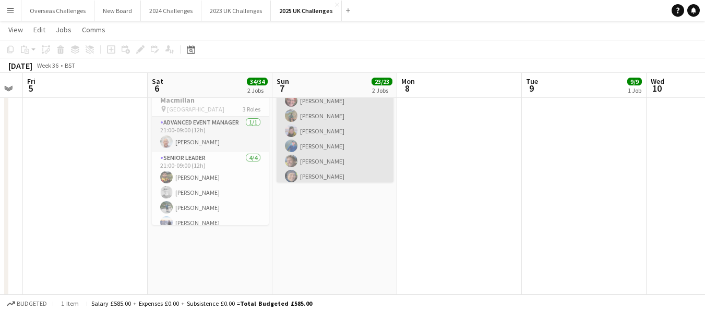
click at [333, 173] on app-card-role "Walking Leader 17/17 06:00-19:00 (13h) [PERSON_NAME] [PERSON_NAME] [PERSON_NAME…" at bounding box center [334, 138] width 117 height 277
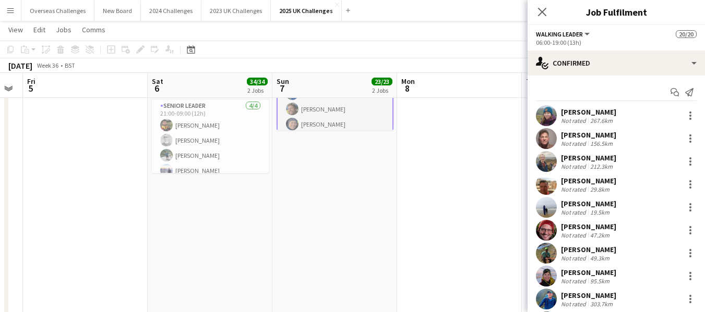
scroll to position [52, 0]
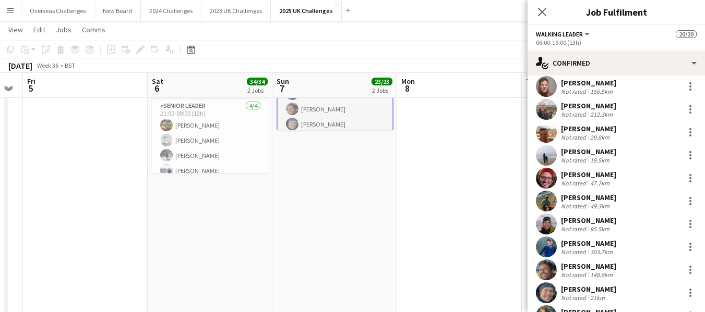
click at [611, 288] on div "[PERSON_NAME]" at bounding box center [588, 289] width 55 height 9
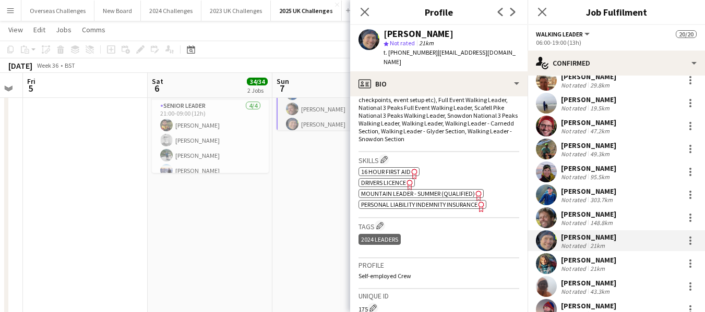
scroll to position [417, 0]
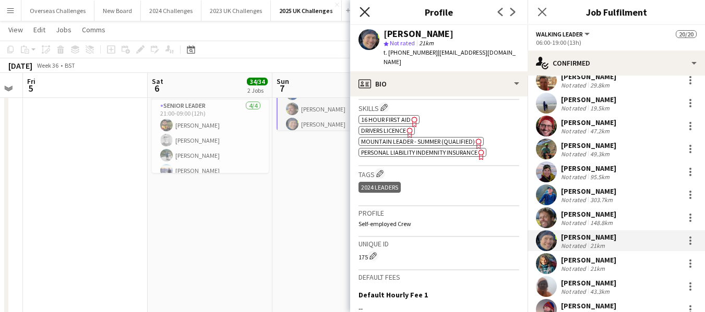
click at [369, 9] on icon "Close pop-in" at bounding box center [364, 12] width 10 height 10
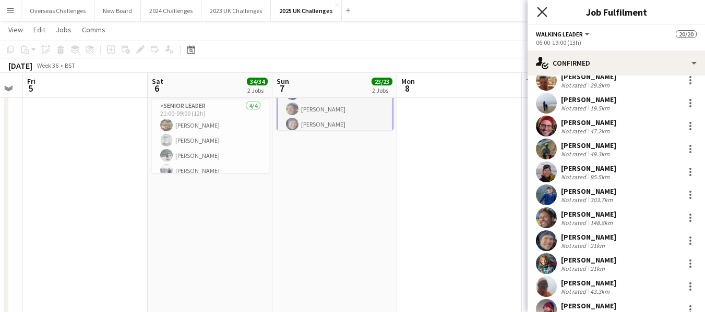
click at [543, 11] on icon "Close pop-in" at bounding box center [542, 12] width 10 height 10
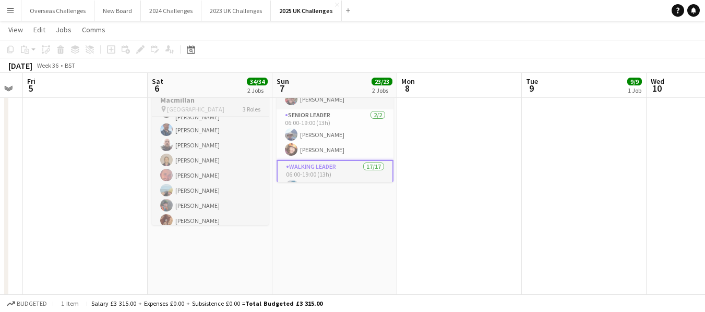
scroll to position [331, 0]
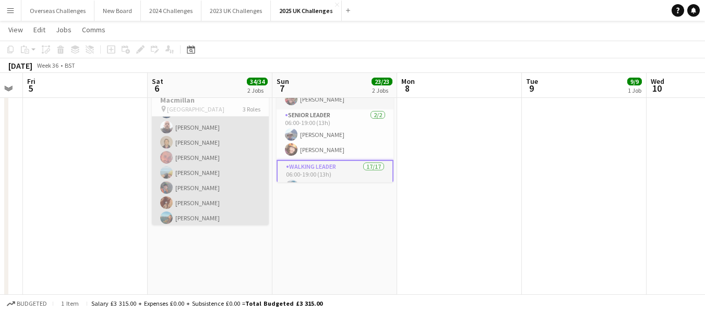
click at [193, 183] on app-card-role "Walking Leader 20/20 21:00-09:00 (12h) [PERSON_NAME] [PERSON_NAME] [PERSON_NAME…" at bounding box center [210, 65] width 117 height 326
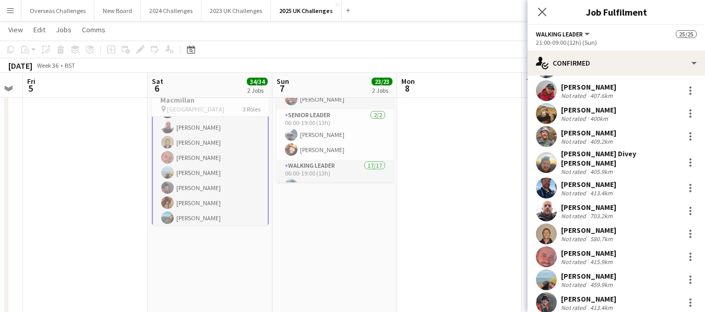
scroll to position [261, 0]
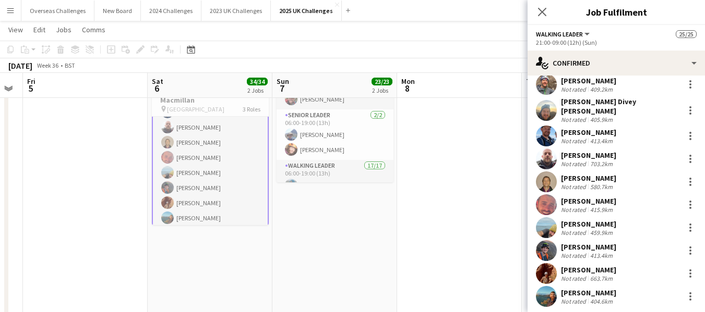
click at [581, 243] on div "[PERSON_NAME]" at bounding box center [588, 247] width 55 height 9
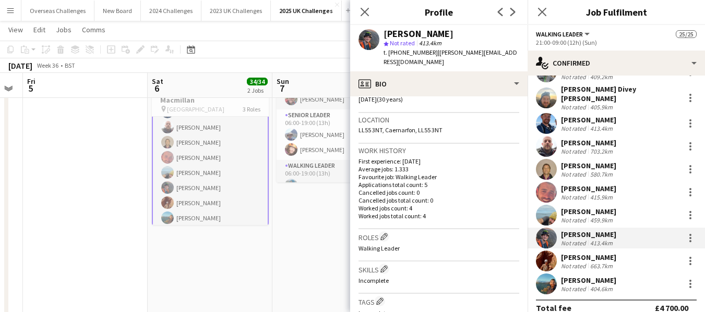
scroll to position [280, 0]
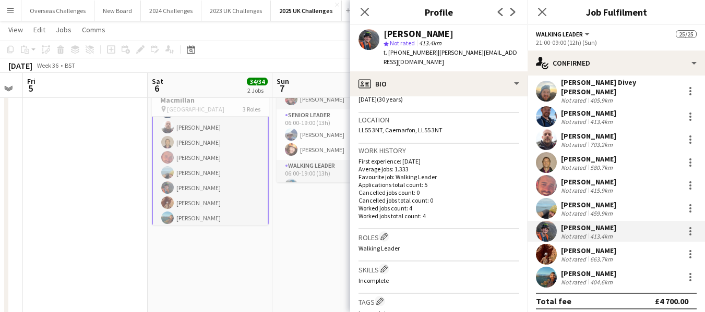
click at [587, 246] on div "[PERSON_NAME]" at bounding box center [588, 250] width 55 height 9
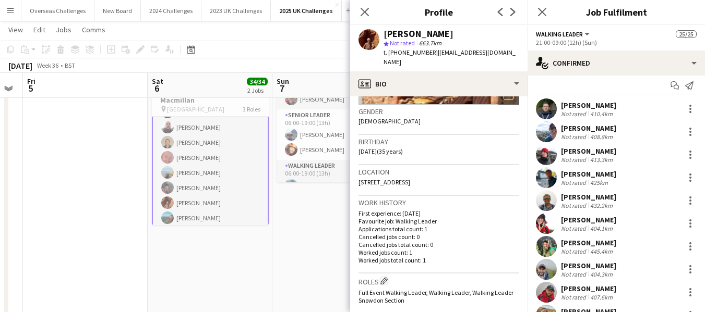
scroll to position [0, 0]
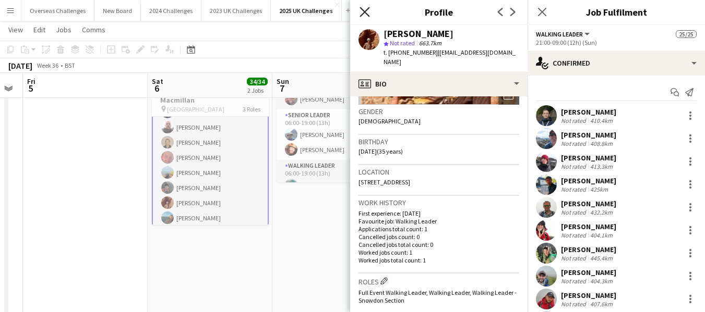
click at [361, 13] on icon "Close pop-in" at bounding box center [364, 12] width 10 height 10
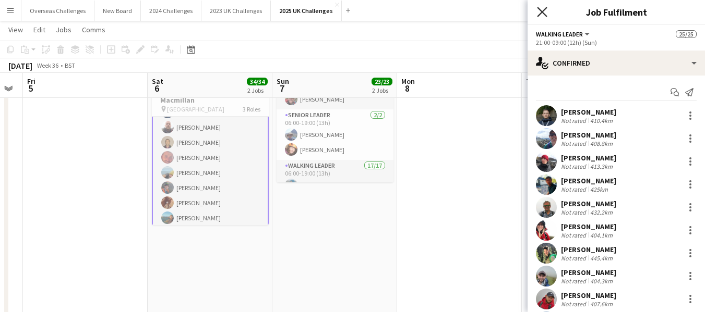
click at [539, 11] on icon "Close pop-in" at bounding box center [542, 12] width 10 height 10
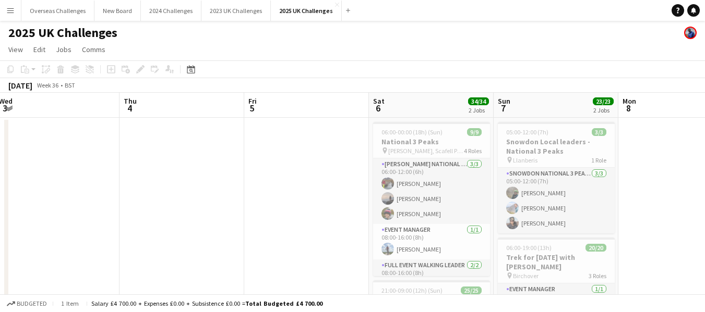
scroll to position [0, 249]
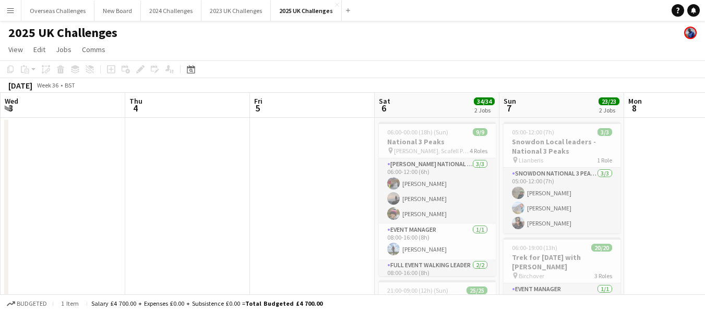
drag, startPoint x: 471, startPoint y: 164, endPoint x: 693, endPoint y: 166, distance: 221.7
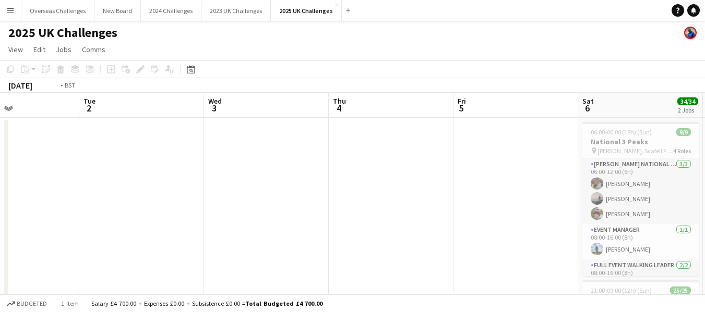
scroll to position [0, 211]
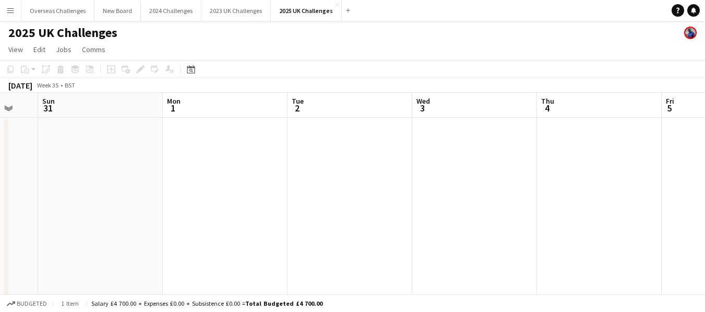
drag, startPoint x: 278, startPoint y: 165, endPoint x: 430, endPoint y: 150, distance: 152.6
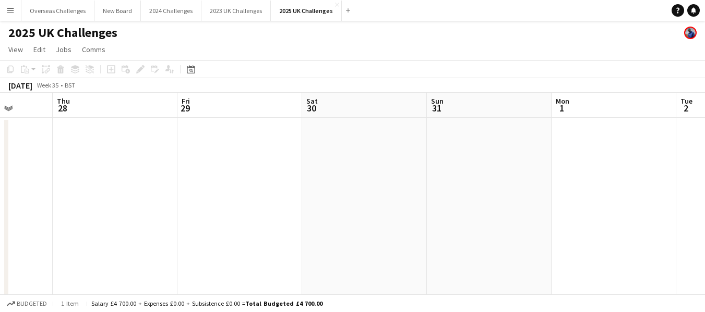
scroll to position [0, 245]
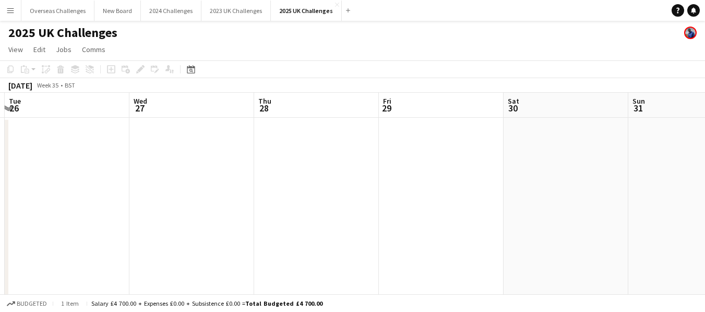
drag, startPoint x: 105, startPoint y: 159, endPoint x: 423, endPoint y: 142, distance: 318.6
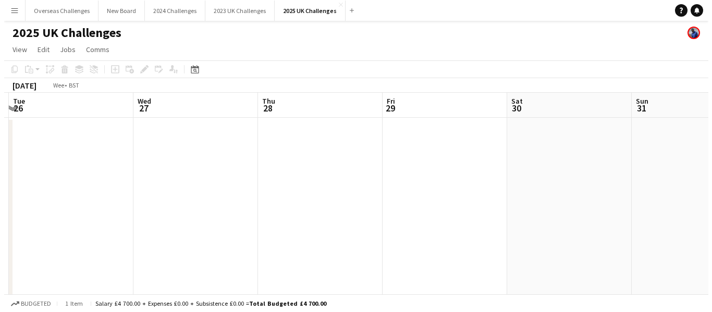
scroll to position [0, 300]
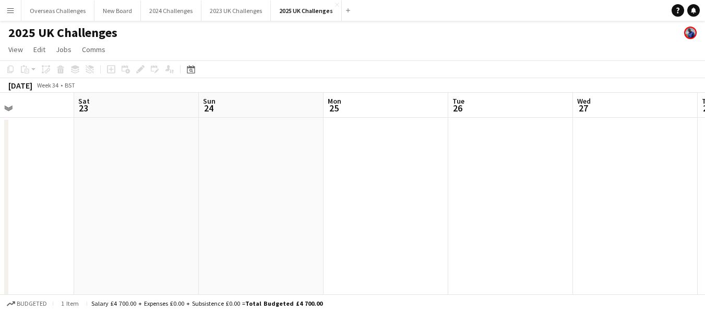
drag, startPoint x: 294, startPoint y: 157, endPoint x: 579, endPoint y: 152, distance: 285.8
click at [282, 9] on button "2025 UK Challenges Close" at bounding box center [306, 11] width 71 height 20
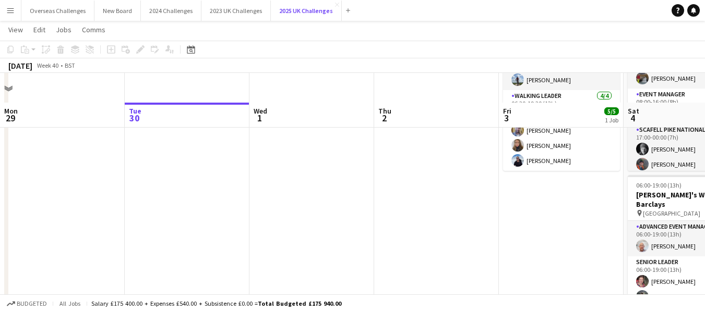
scroll to position [156, 0]
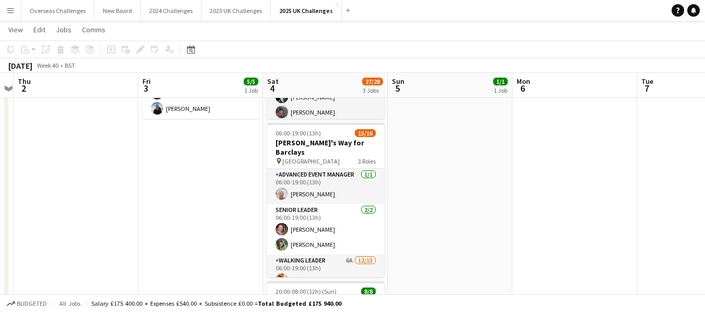
drag, startPoint x: 560, startPoint y: 200, endPoint x: 196, endPoint y: 220, distance: 365.1
click at [198, 222] on app-calendar-viewport "Mon 29 Tue 30 Wed 1 Thu 2 Fri 3 5/5 1 Job Sat 4 27/28 3 Jobs Sun 5 1/1 1 Job Mo…" at bounding box center [352, 194] width 705 height 621
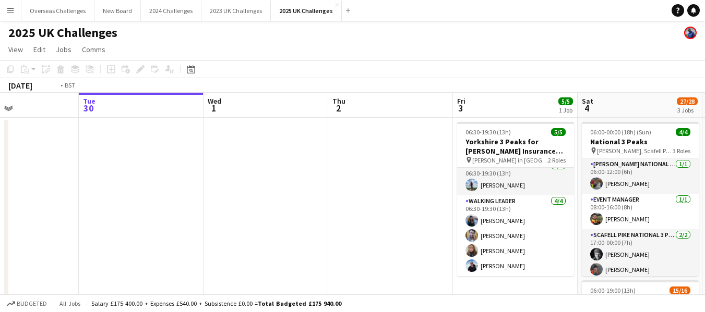
scroll to position [0, 287]
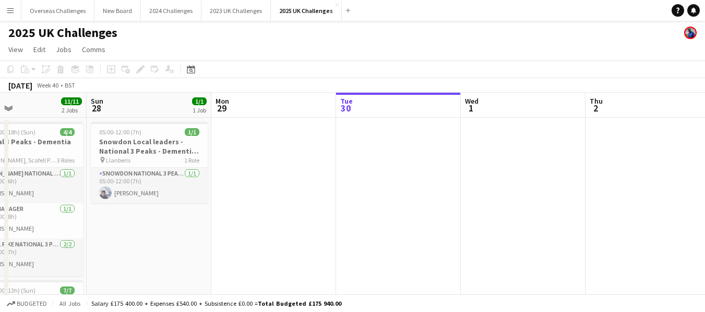
drag, startPoint x: 113, startPoint y: 149, endPoint x: 712, endPoint y: 140, distance: 599.3
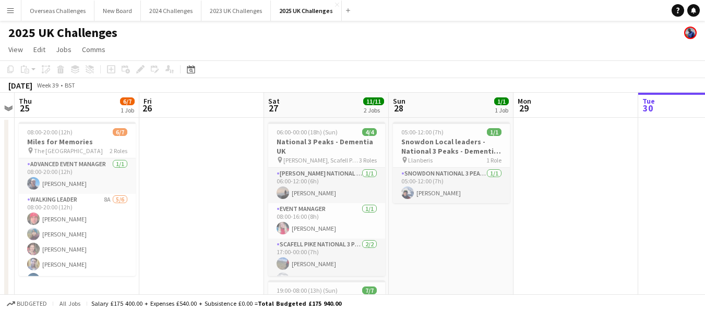
scroll to position [0, 234]
drag, startPoint x: 262, startPoint y: 152, endPoint x: 564, endPoint y: 160, distance: 302.6
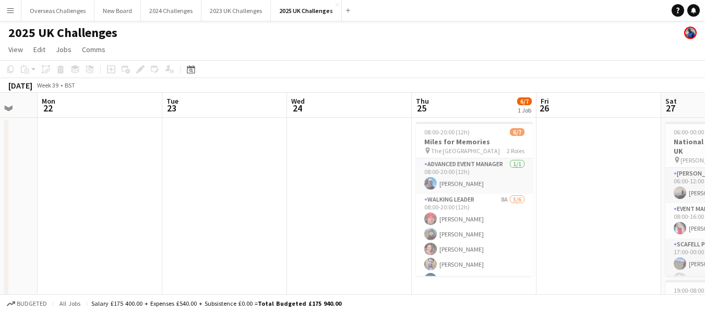
scroll to position [0, 263]
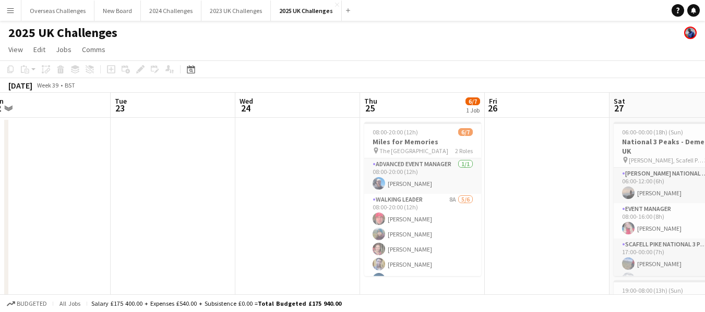
drag, startPoint x: 241, startPoint y: 171, endPoint x: 586, endPoint y: 172, distance: 344.7
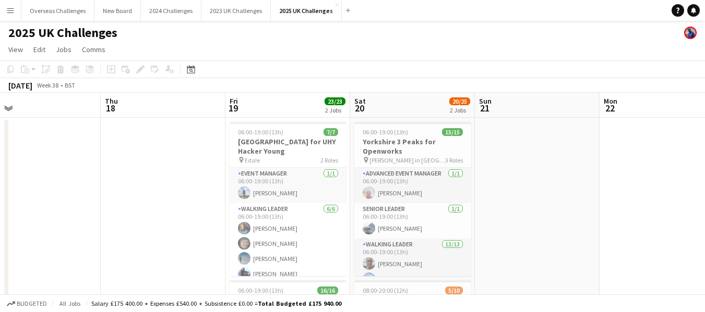
scroll to position [0, 365]
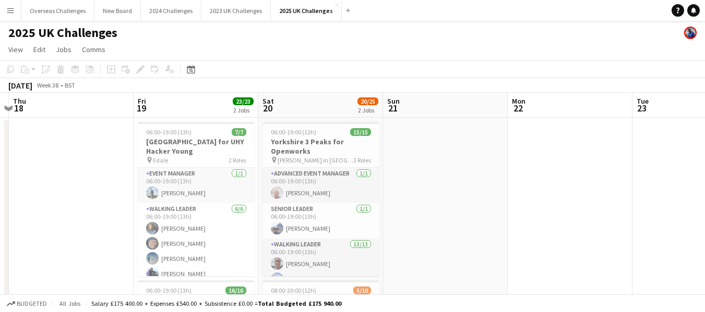
drag, startPoint x: 148, startPoint y: 179, endPoint x: 712, endPoint y: 159, distance: 564.6
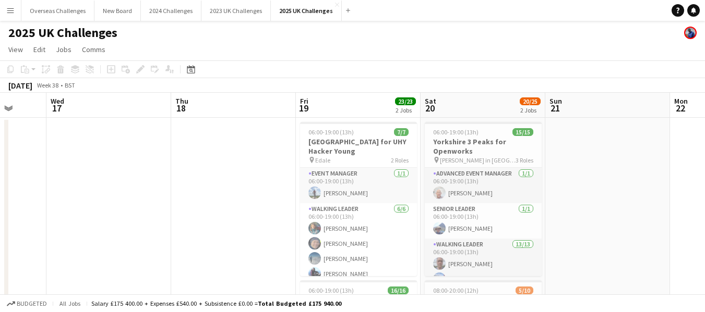
scroll to position [0, 299]
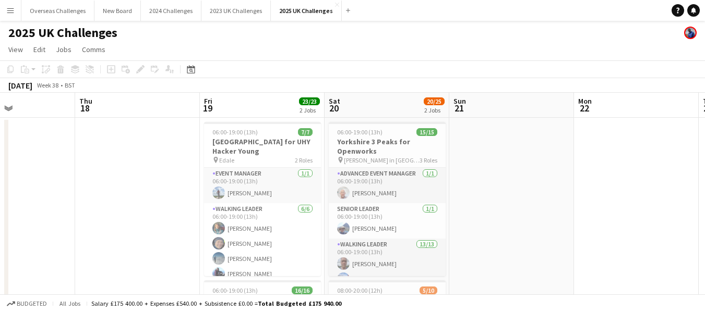
drag, startPoint x: 489, startPoint y: 172, endPoint x: 650, endPoint y: 171, distance: 161.2
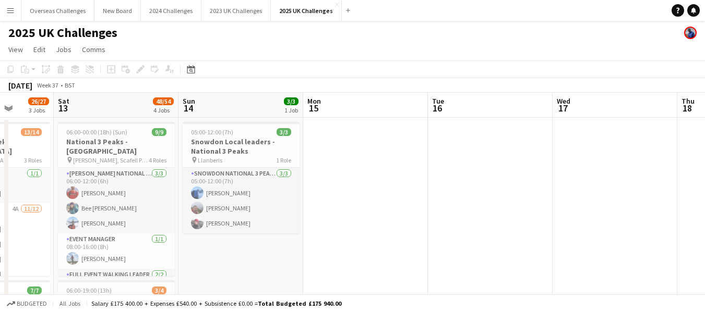
scroll to position [0, 311]
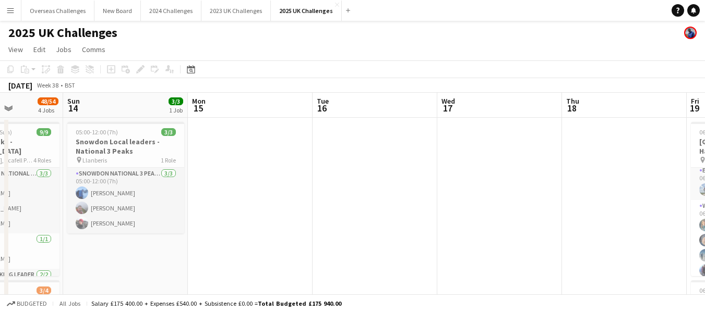
drag, startPoint x: 264, startPoint y: 166, endPoint x: 712, endPoint y: 120, distance: 449.8
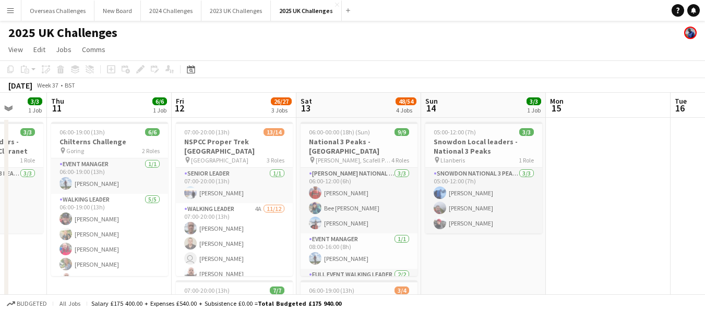
scroll to position [0, 296]
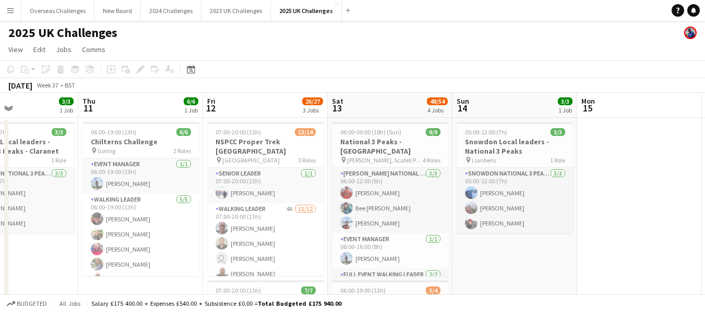
drag, startPoint x: 277, startPoint y: 148, endPoint x: 712, endPoint y: 135, distance: 435.1
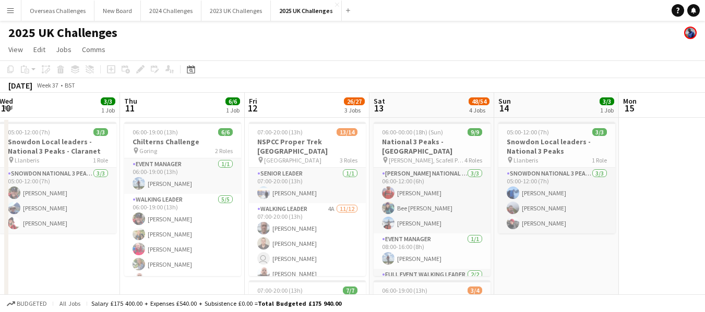
scroll to position [0, 217]
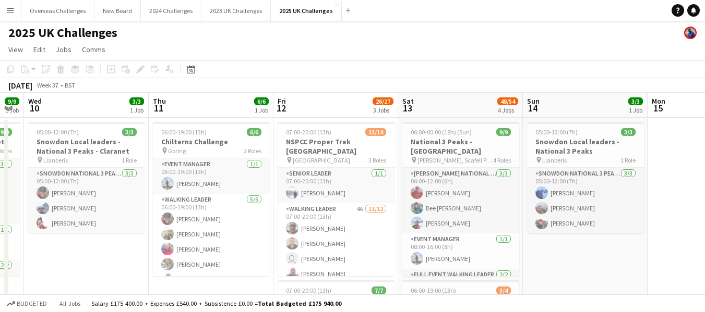
drag, startPoint x: 623, startPoint y: 179, endPoint x: 691, endPoint y: 173, distance: 68.1
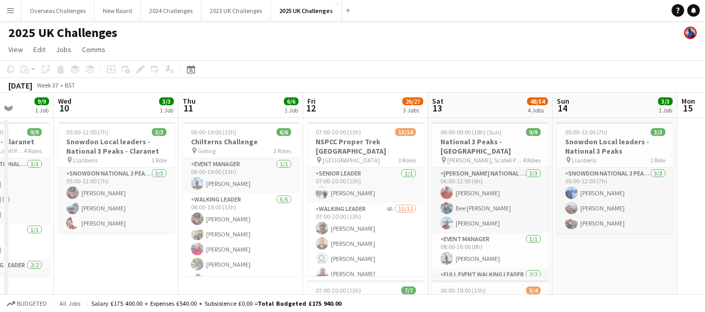
scroll to position [0, 309]
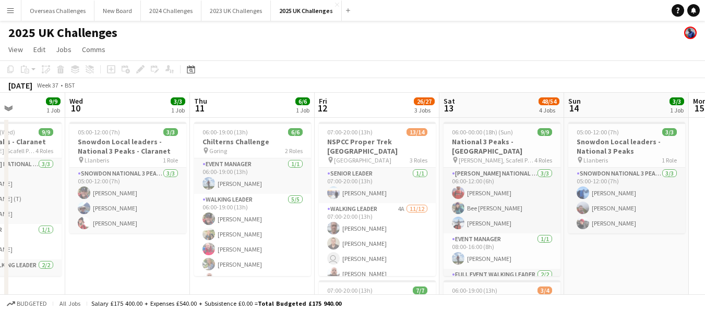
drag, startPoint x: 661, startPoint y: 166, endPoint x: 702, endPoint y: 164, distance: 41.3
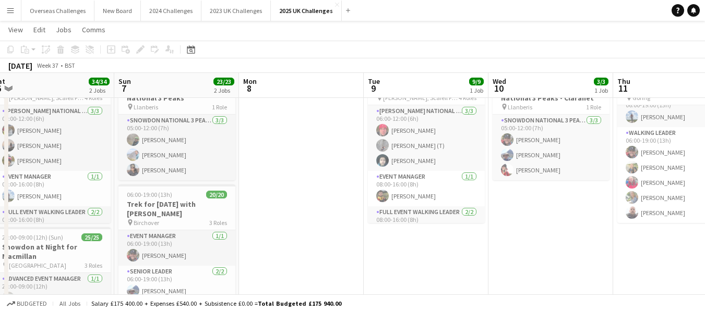
scroll to position [0, 257]
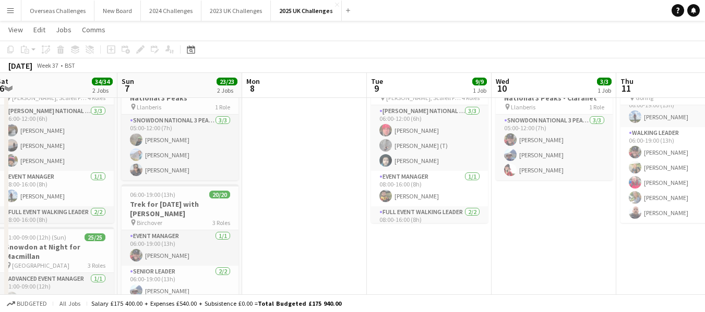
drag, startPoint x: 160, startPoint y: 258, endPoint x: 586, endPoint y: 280, distance: 426.6
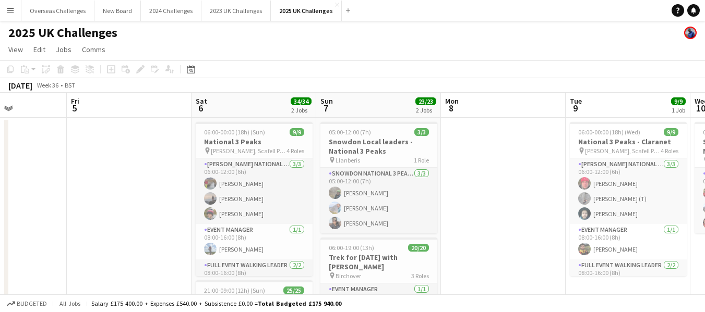
scroll to position [0, 240]
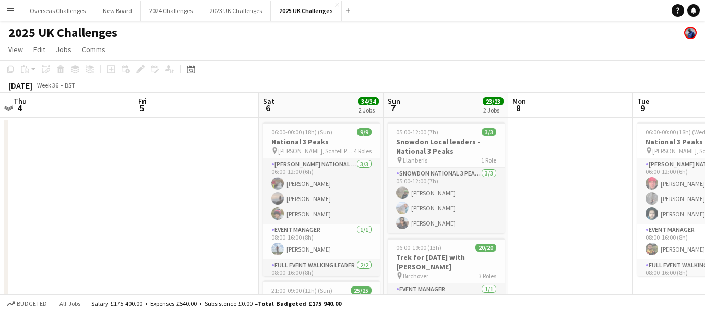
drag, startPoint x: 287, startPoint y: 225, endPoint x: 553, endPoint y: 226, distance: 266.0
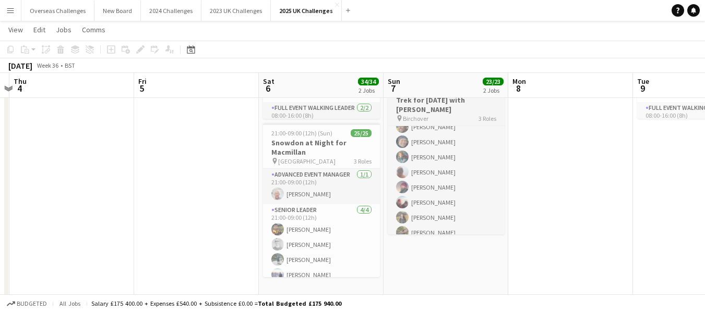
scroll to position [255, 0]
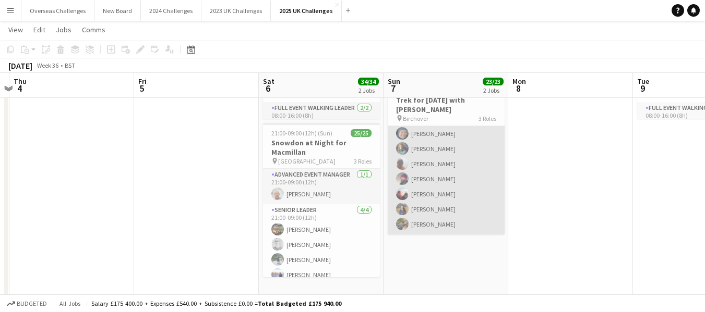
click at [435, 224] on app-card-role "Walking Leader 17/17 06:00-19:00 (13h) [PERSON_NAME] [PERSON_NAME] [PERSON_NAME…" at bounding box center [445, 95] width 117 height 277
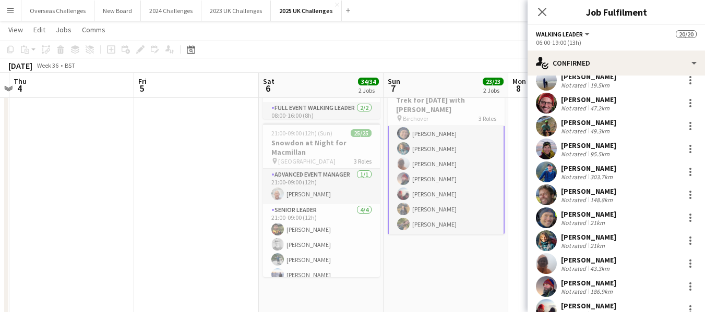
scroll to position [211, 0]
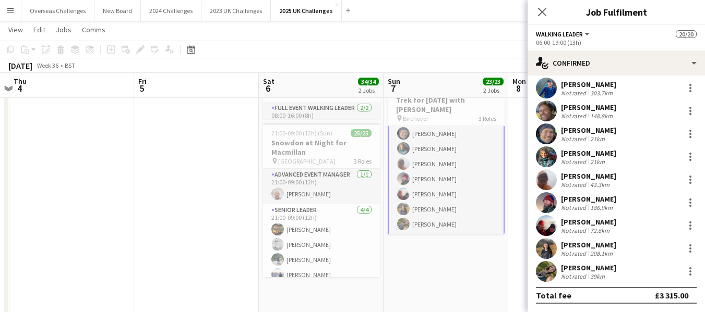
click at [577, 266] on div "[PERSON_NAME]" at bounding box center [588, 267] width 55 height 9
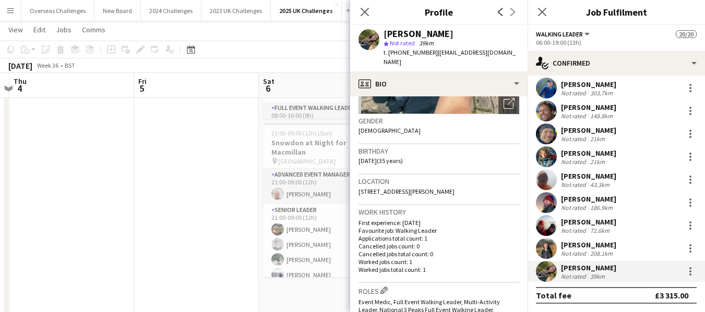
scroll to position [209, 0]
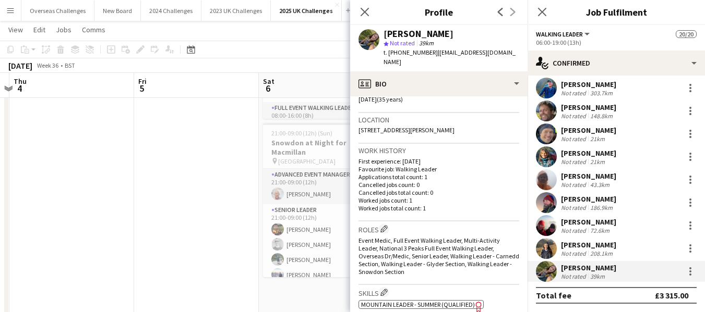
drag, startPoint x: 367, startPoint y: 10, endPoint x: 395, endPoint y: 24, distance: 31.0
click at [367, 13] on icon "Close pop-in" at bounding box center [364, 12] width 8 height 8
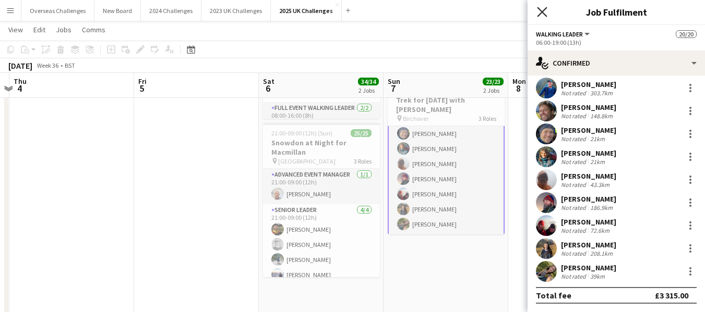
click at [541, 12] on icon at bounding box center [542, 12] width 10 height 10
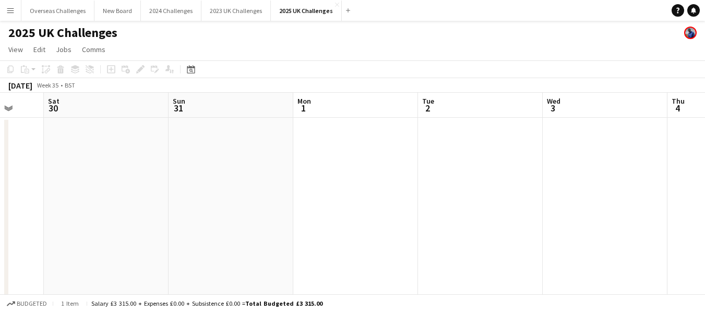
scroll to position [0, 276]
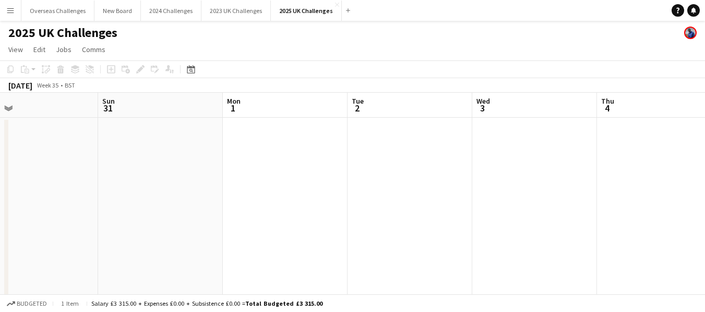
drag, startPoint x: 102, startPoint y: 157, endPoint x: 712, endPoint y: 213, distance: 612.2
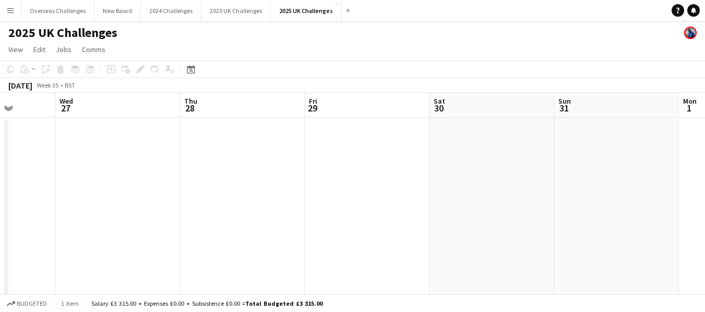
drag, startPoint x: 244, startPoint y: 196, endPoint x: 712, endPoint y: 181, distance: 468.0
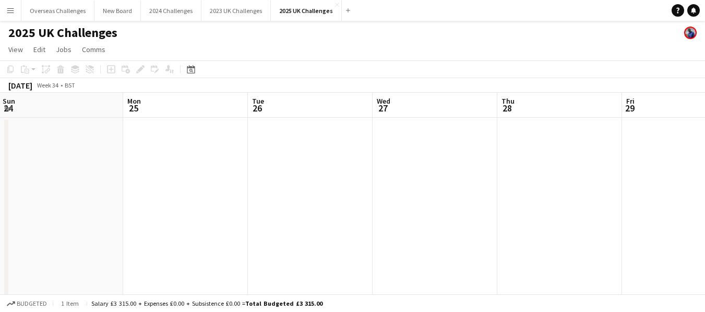
drag, startPoint x: 297, startPoint y: 171, endPoint x: 625, endPoint y: 139, distance: 329.6
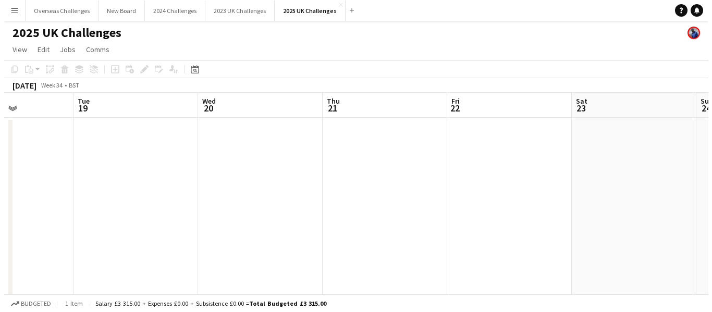
scroll to position [0, 305]
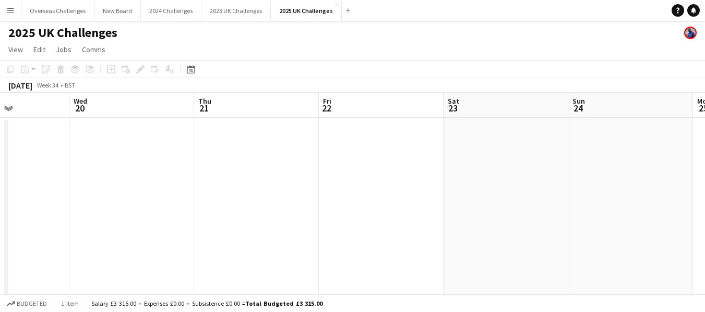
drag, startPoint x: 166, startPoint y: 154, endPoint x: 698, endPoint y: 174, distance: 532.3
click at [299, 10] on button "2025 UK Challenges Close" at bounding box center [306, 11] width 71 height 20
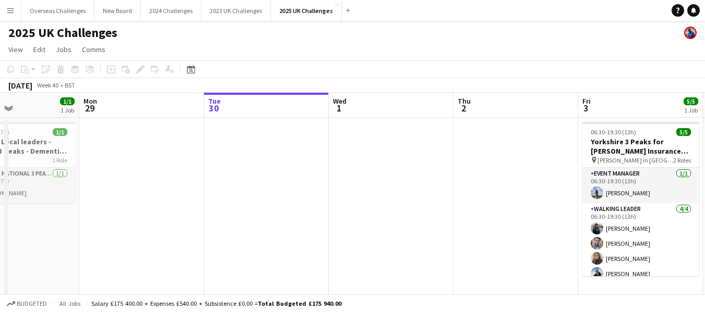
scroll to position [0, 282]
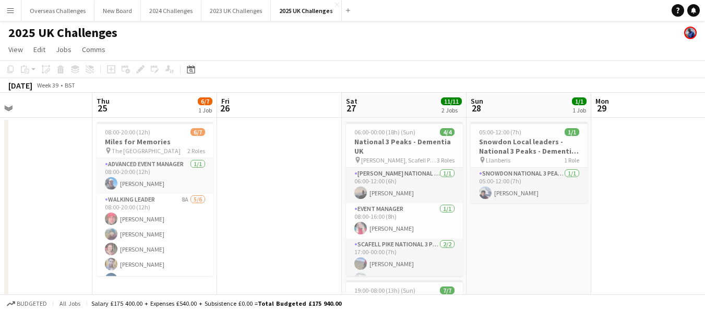
drag, startPoint x: 107, startPoint y: 156, endPoint x: 712, endPoint y: 175, distance: 604.7
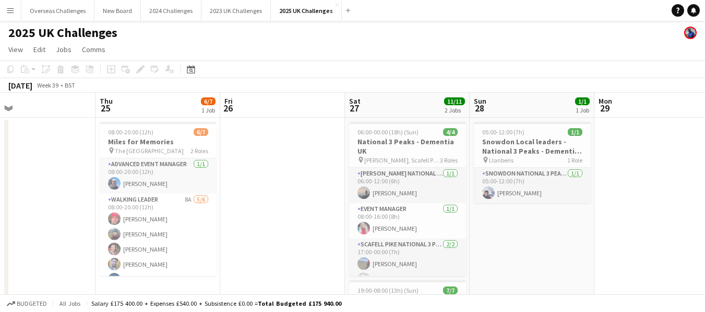
scroll to position [0, 278]
drag, startPoint x: 216, startPoint y: 224, endPoint x: 216, endPoint y: 247, distance: 23.5
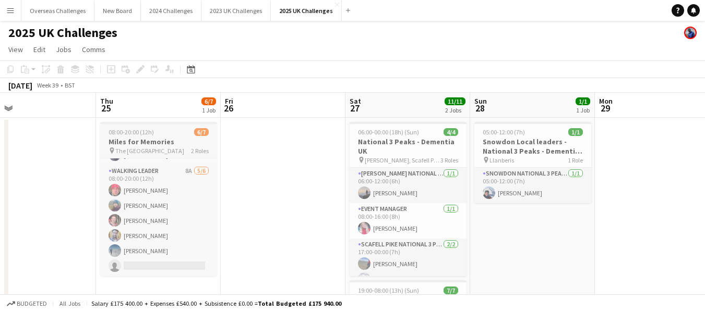
scroll to position [0, 0]
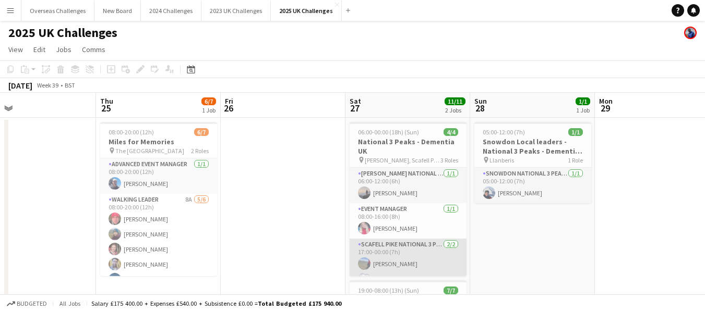
click at [380, 260] on app-card-role "Scafell Pike National 3 Peaks Walking Leader [DATE] 17:00-00:00 (7h) [PERSON_NA…" at bounding box center [407, 264] width 117 height 51
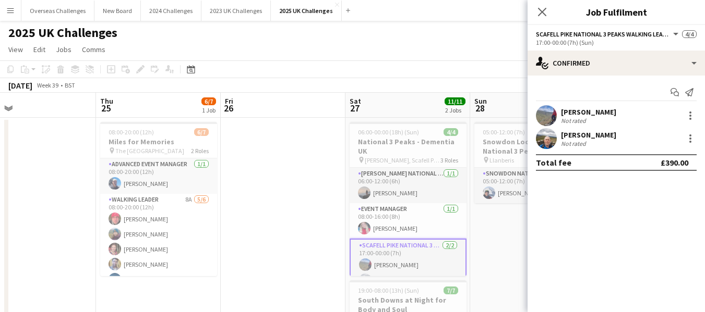
click at [587, 109] on div "[PERSON_NAME]" at bounding box center [588, 111] width 55 height 9
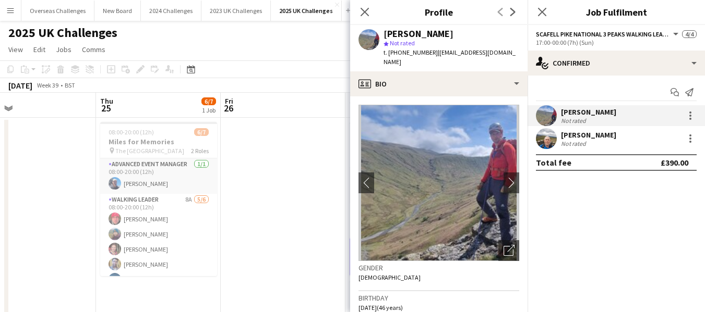
scroll to position [52, 0]
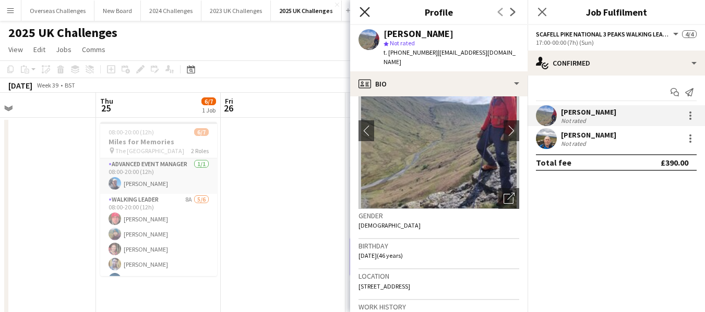
drag, startPoint x: 442, startPoint y: 202, endPoint x: 360, endPoint y: 12, distance: 206.7
click at [360, 12] on icon "Close pop-in" at bounding box center [364, 12] width 10 height 10
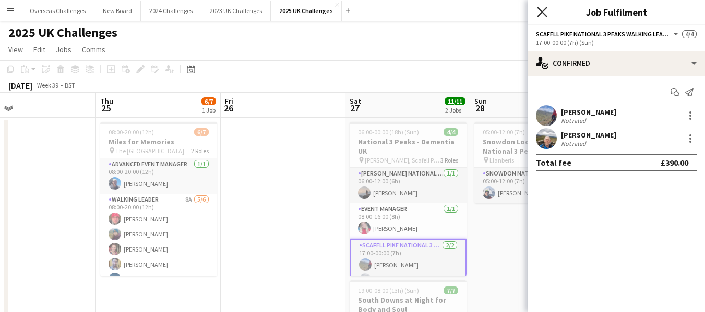
click at [544, 14] on icon at bounding box center [542, 12] width 10 height 10
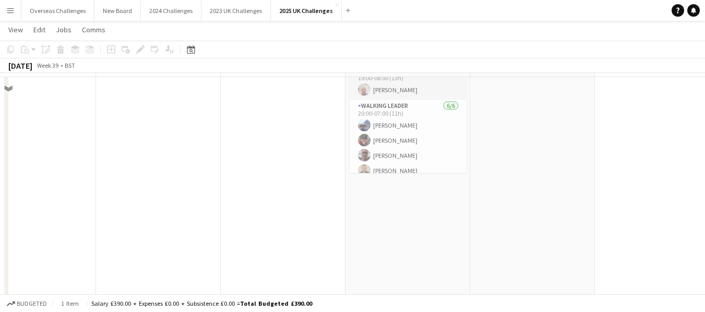
scroll to position [0, 0]
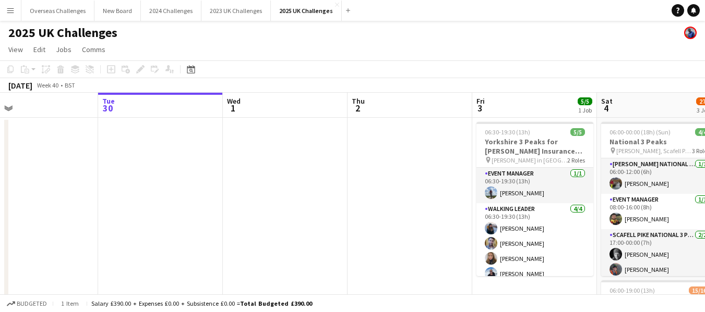
drag, startPoint x: 621, startPoint y: 195, endPoint x: 0, endPoint y: 214, distance: 621.4
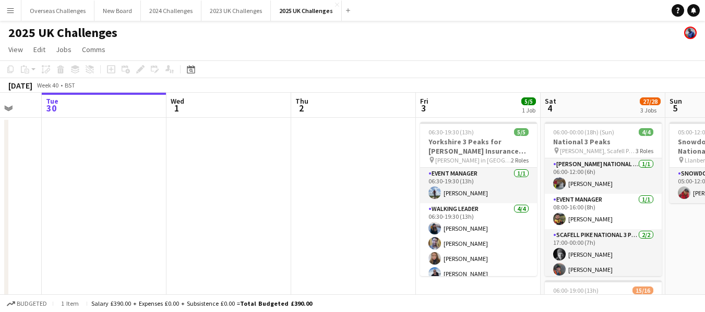
scroll to position [0, 421]
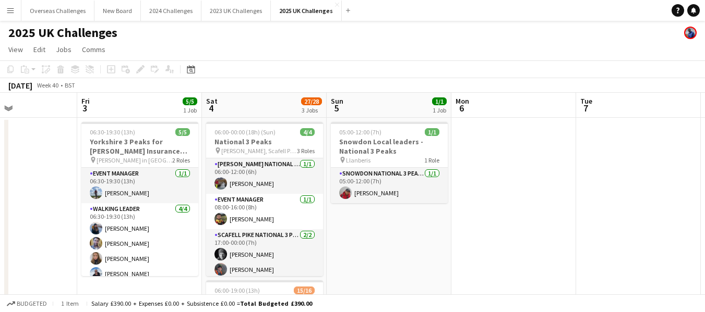
drag, startPoint x: 297, startPoint y: 175, endPoint x: 0, endPoint y: 175, distance: 297.3
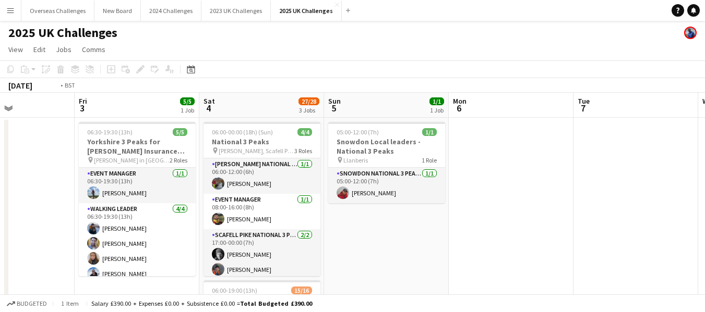
scroll to position [0, 325]
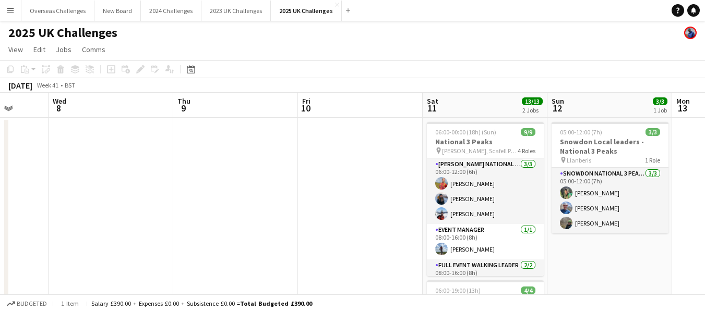
drag, startPoint x: 652, startPoint y: 160, endPoint x: 0, endPoint y: 225, distance: 655.1
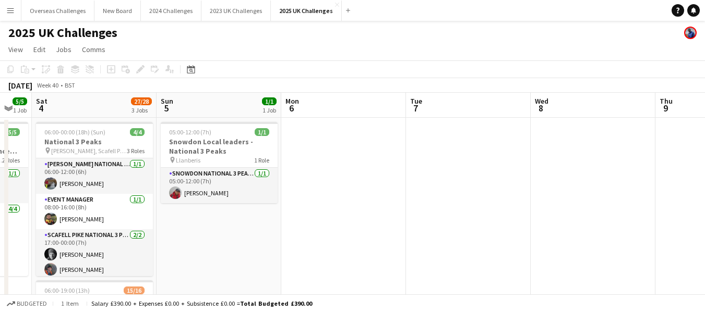
scroll to position [0, 266]
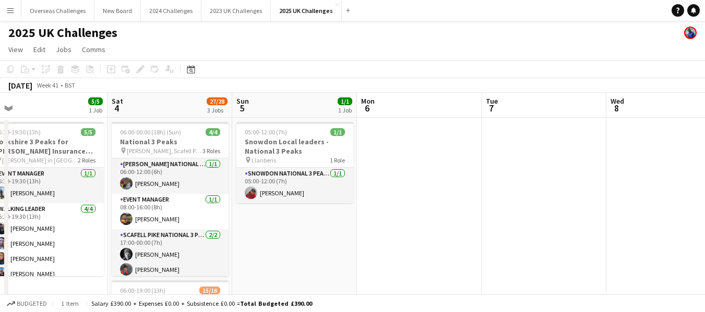
drag, startPoint x: 142, startPoint y: 166, endPoint x: 712, endPoint y: 168, distance: 570.0
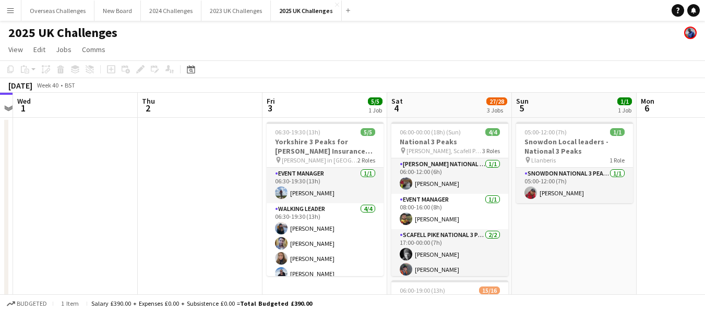
drag, startPoint x: 391, startPoint y: 181, endPoint x: 712, endPoint y: 183, distance: 320.7
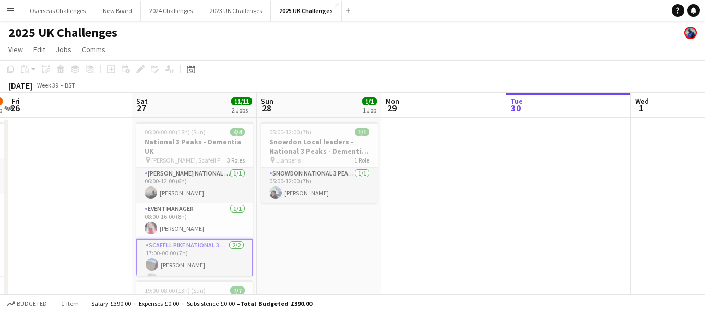
drag, startPoint x: 13, startPoint y: 166, endPoint x: 631, endPoint y: 212, distance: 619.2
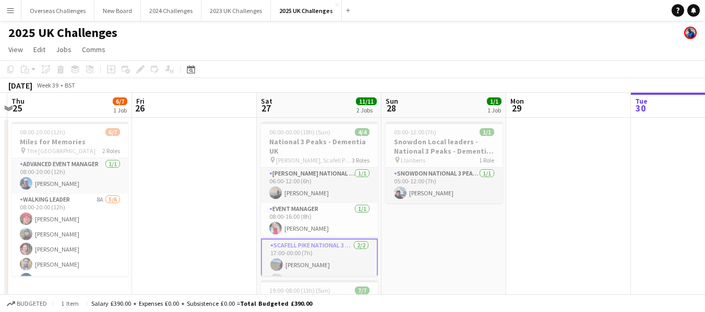
scroll to position [0, 239]
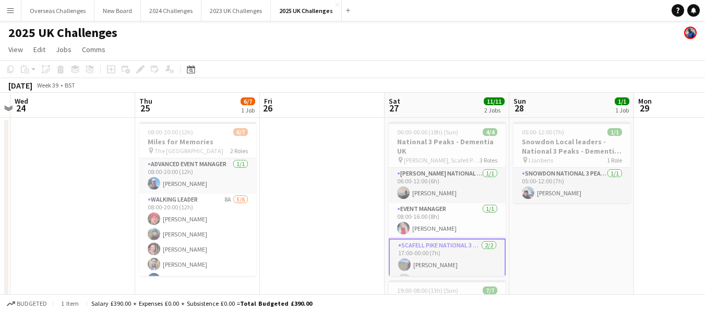
drag, startPoint x: 437, startPoint y: 212, endPoint x: 495, endPoint y: 198, distance: 60.6
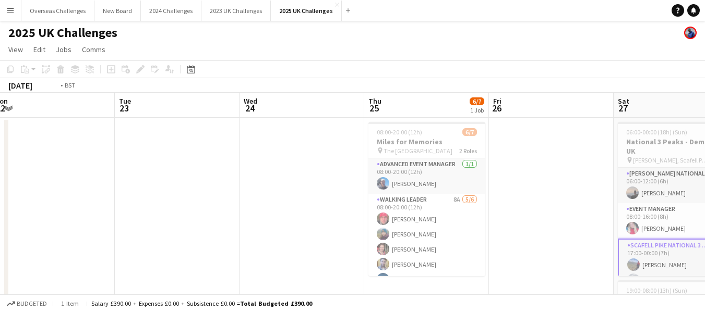
scroll to position [0, 278]
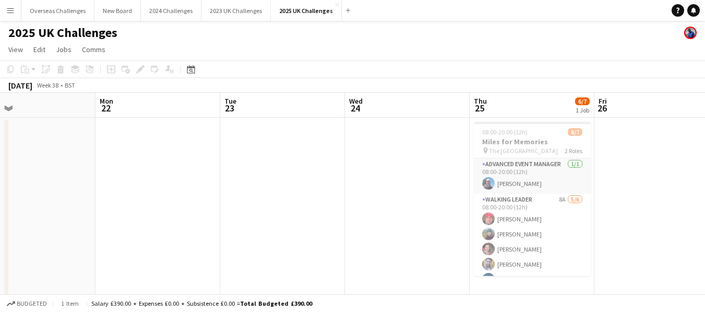
drag, startPoint x: 312, startPoint y: 179, endPoint x: 361, endPoint y: 156, distance: 54.1
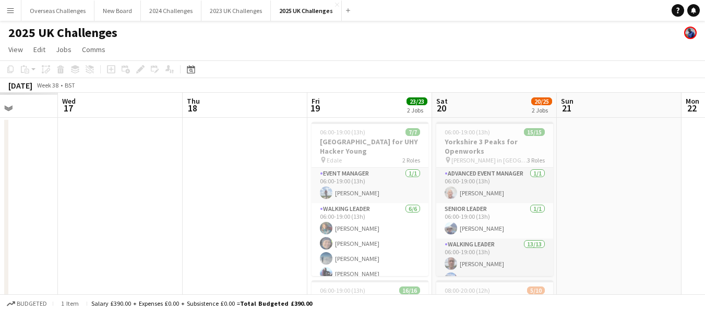
scroll to position [0, 238]
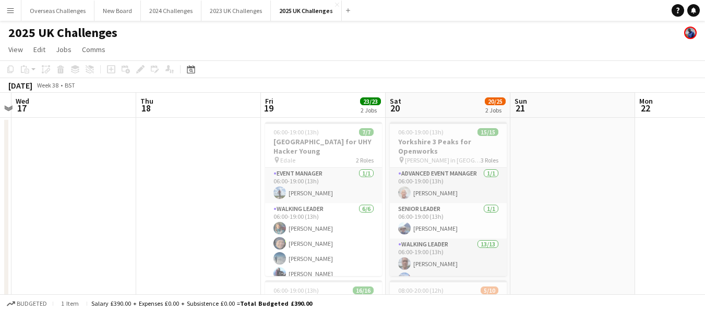
drag, startPoint x: 463, startPoint y: 198, endPoint x: 712, endPoint y: 198, distance: 249.3
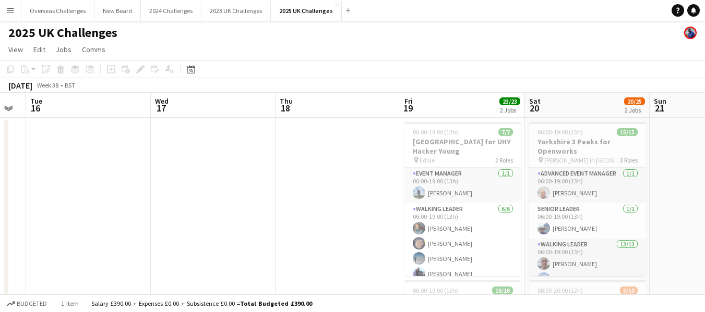
drag, startPoint x: 551, startPoint y: 175, endPoint x: 709, endPoint y: 178, distance: 158.0
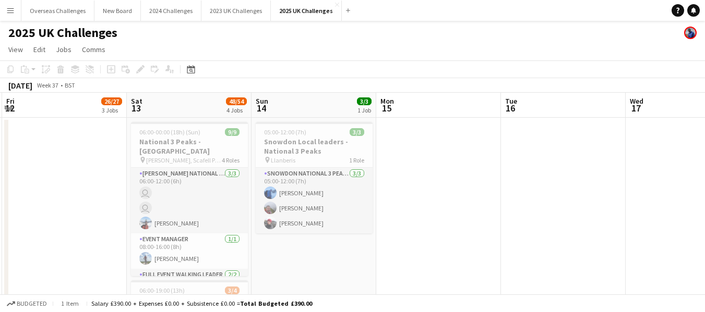
scroll to position [0, 320]
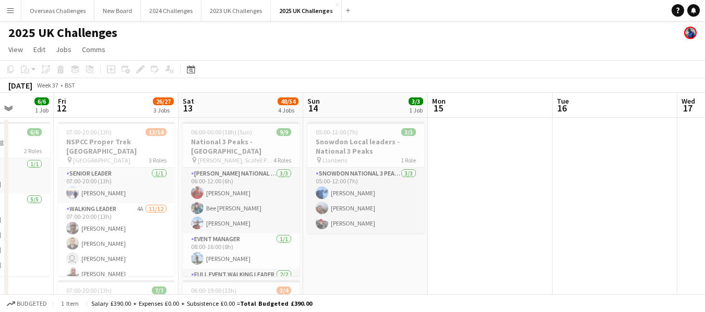
drag, startPoint x: 162, startPoint y: 162, endPoint x: 712, endPoint y: 191, distance: 550.9
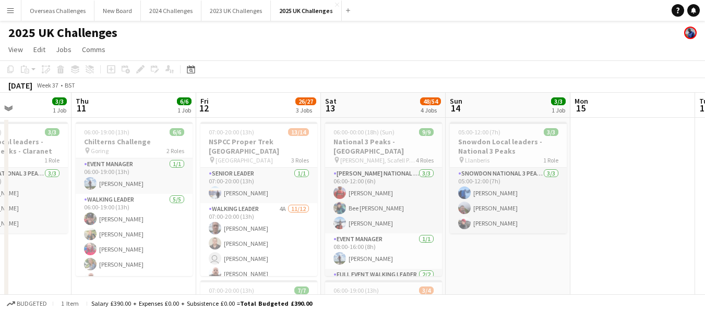
scroll to position [0, 219]
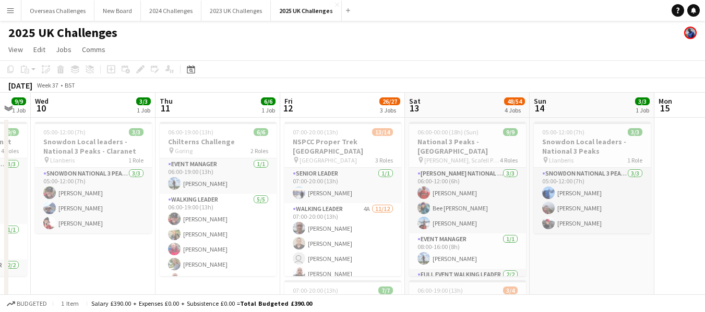
drag, startPoint x: 467, startPoint y: 174, endPoint x: 648, endPoint y: 181, distance: 181.7
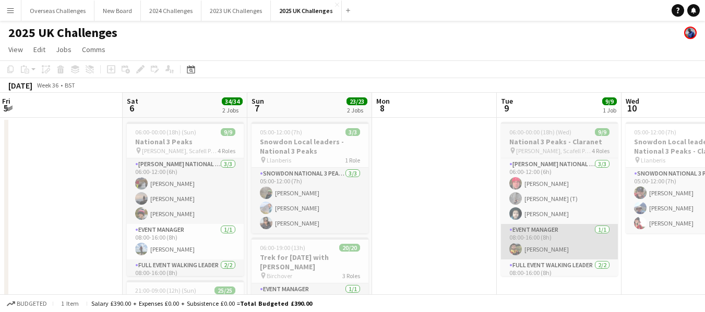
drag, startPoint x: 84, startPoint y: 259, endPoint x: 544, endPoint y: 240, distance: 459.8
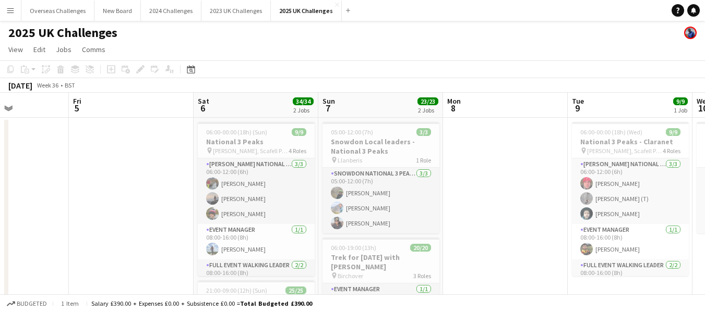
scroll to position [0, 318]
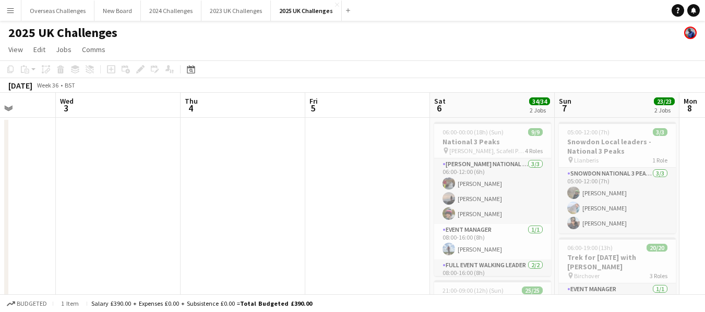
drag, startPoint x: 368, startPoint y: 145, endPoint x: 710, endPoint y: 157, distance: 341.8
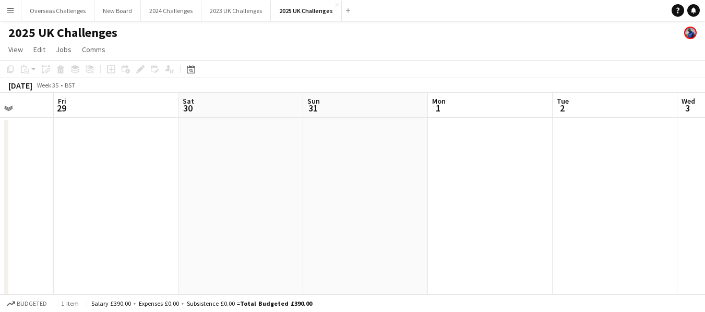
drag, startPoint x: 69, startPoint y: 172, endPoint x: 635, endPoint y: 179, distance: 566.4
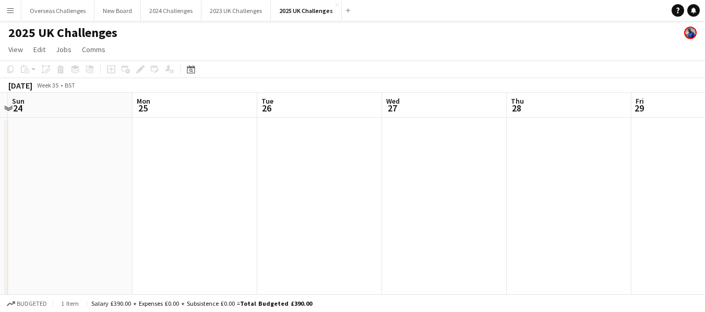
drag, startPoint x: 88, startPoint y: 199, endPoint x: 624, endPoint y: 239, distance: 537.6
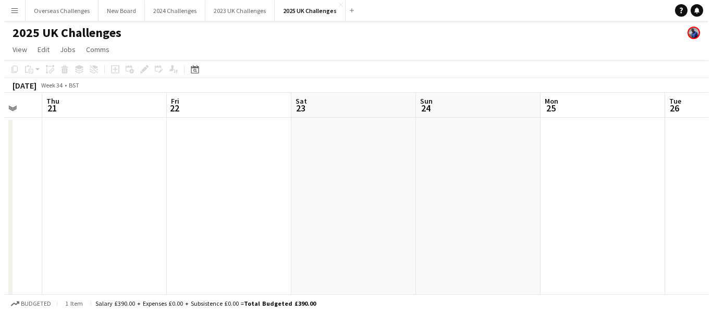
scroll to position [0, 274]
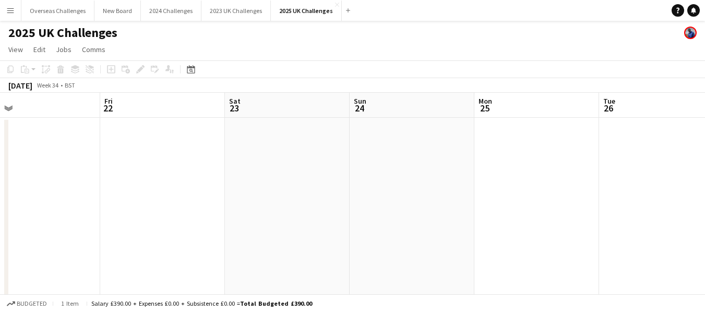
drag, startPoint x: 190, startPoint y: 232, endPoint x: 550, endPoint y: 238, distance: 359.9
click at [304, 13] on button "2025 UK Challenges Close" at bounding box center [306, 11] width 71 height 20
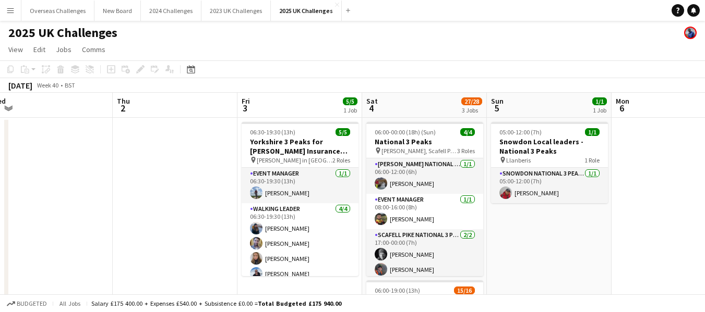
scroll to position [0, 387]
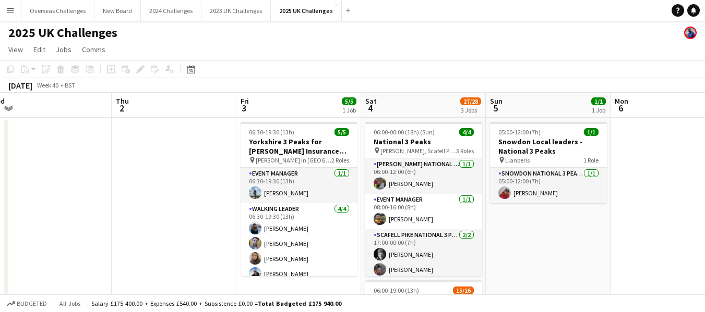
drag, startPoint x: 411, startPoint y: 188, endPoint x: 161, endPoint y: 187, distance: 250.3
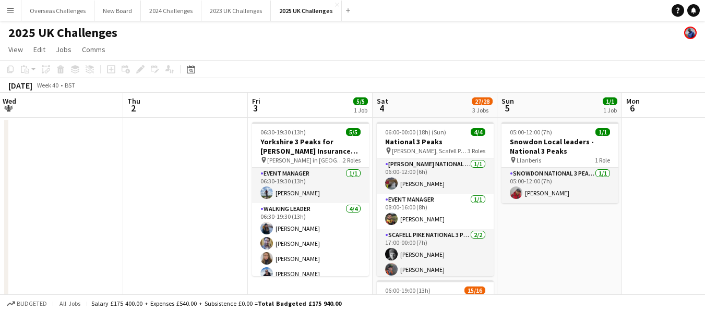
scroll to position [0, 340]
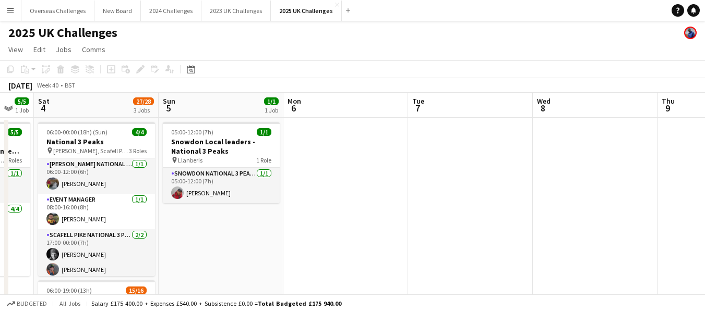
drag, startPoint x: 572, startPoint y: 259, endPoint x: 286, endPoint y: 216, distance: 288.4
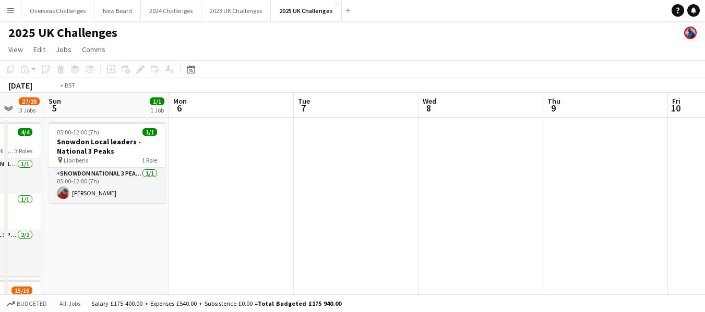
scroll to position [0, 313]
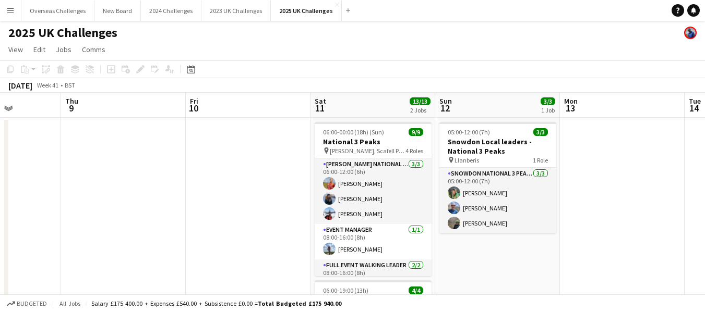
drag, startPoint x: 596, startPoint y: 162, endPoint x: 0, endPoint y: 199, distance: 597.2
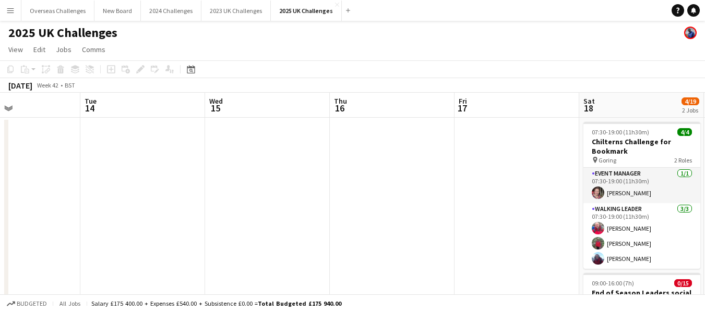
drag, startPoint x: 604, startPoint y: 195, endPoint x: 523, endPoint y: 154, distance: 91.2
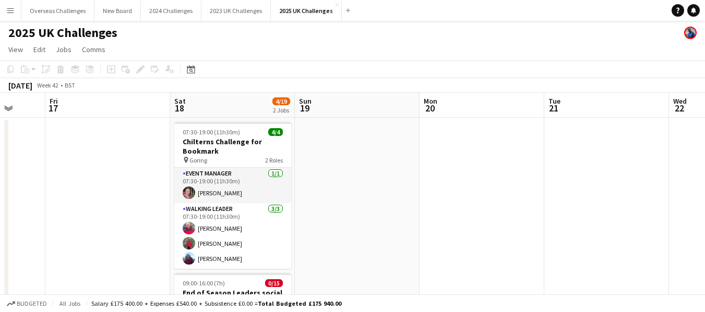
drag, startPoint x: 516, startPoint y: 152, endPoint x: 105, endPoint y: 156, distance: 411.0
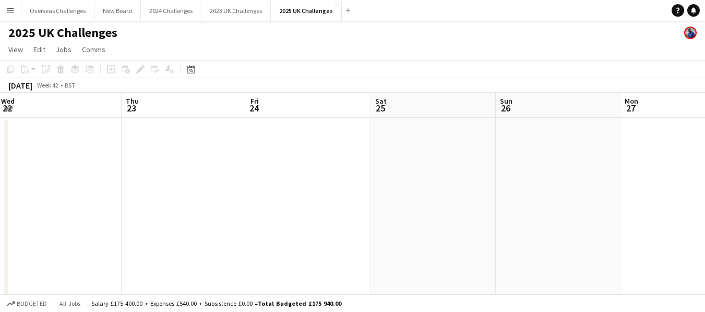
scroll to position [0, 393]
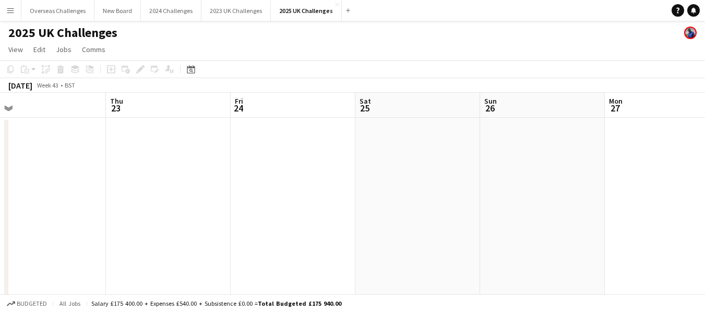
drag, startPoint x: 685, startPoint y: 159, endPoint x: 0, endPoint y: 184, distance: 685.7
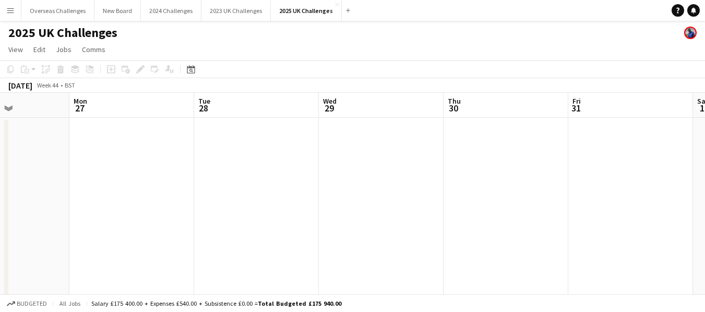
scroll to position [0, 407]
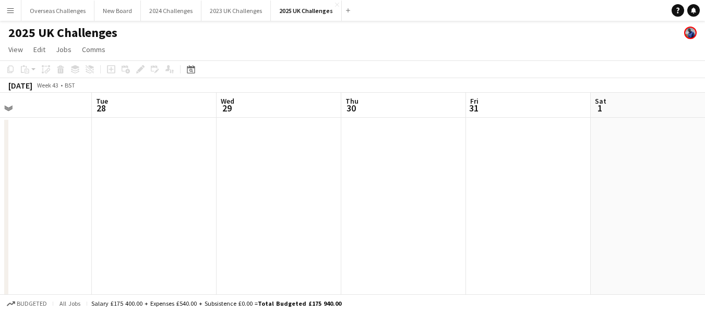
drag, startPoint x: 637, startPoint y: 164, endPoint x: 212, endPoint y: 165, distance: 425.6
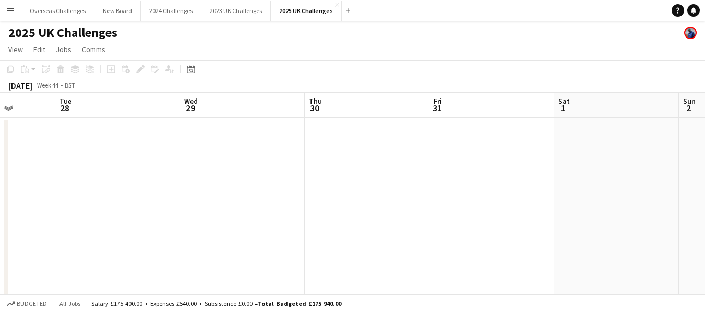
scroll to position [0, 424]
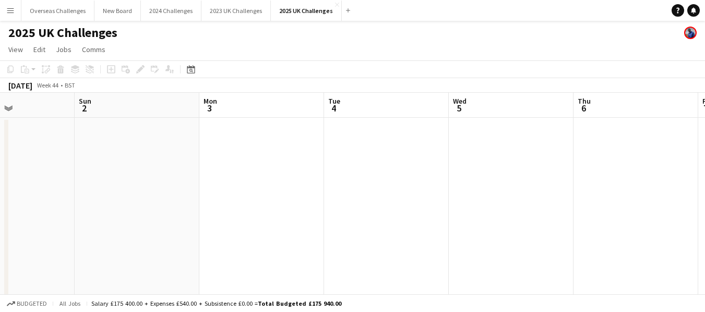
drag, startPoint x: 640, startPoint y: 168, endPoint x: 85, endPoint y: 183, distance: 555.6
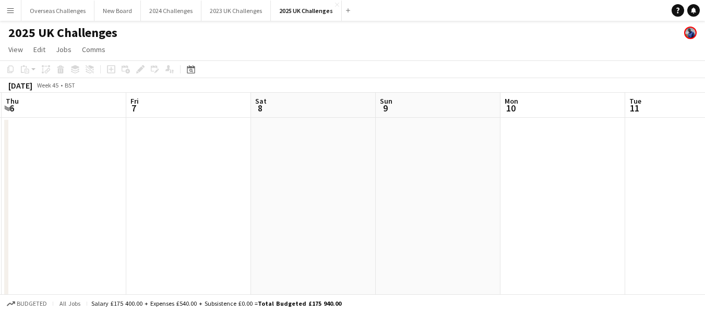
scroll to position [0, 403]
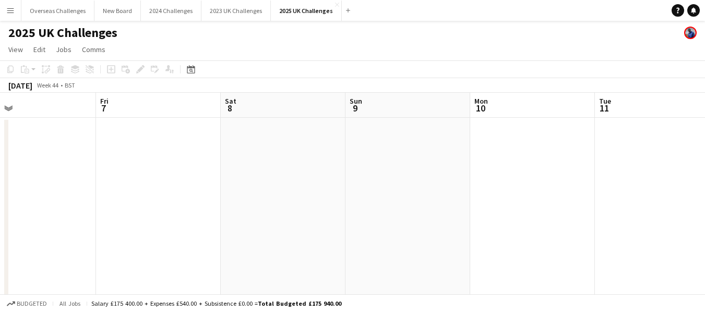
drag, startPoint x: 602, startPoint y: 155, endPoint x: 0, endPoint y: 186, distance: 602.6
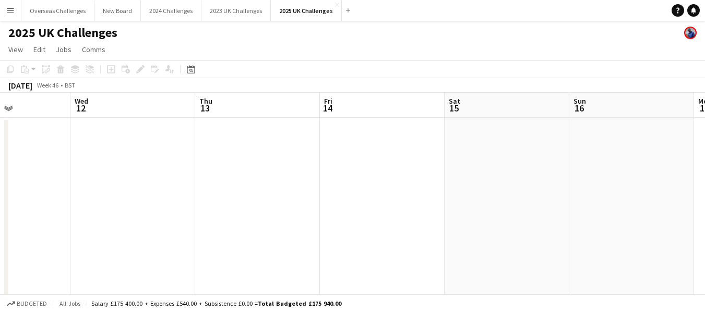
drag, startPoint x: 649, startPoint y: 151, endPoint x: 480, endPoint y: 143, distance: 169.2
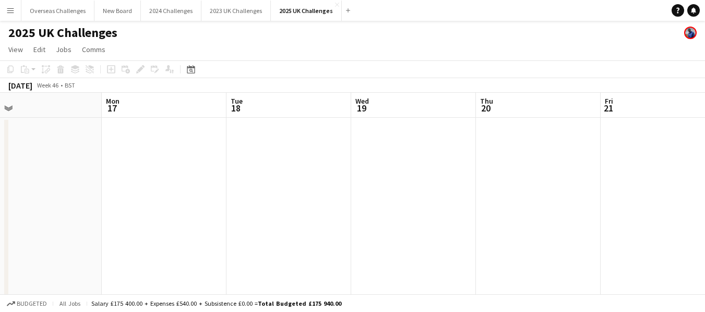
drag, startPoint x: 592, startPoint y: 143, endPoint x: 0, endPoint y: 161, distance: 592.2
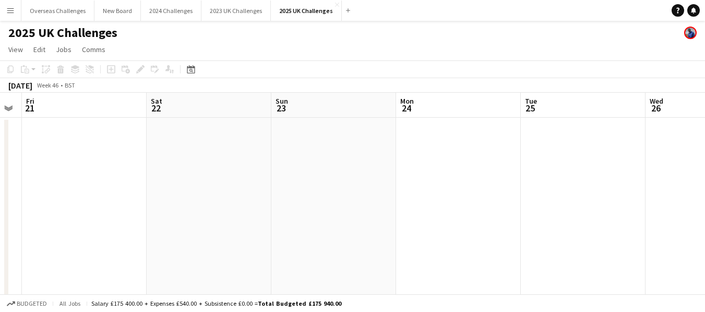
drag, startPoint x: 578, startPoint y: 140, endPoint x: 472, endPoint y: 140, distance: 105.9
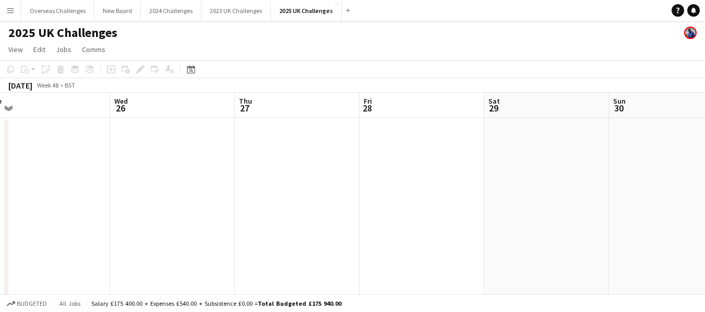
drag, startPoint x: 535, startPoint y: 146, endPoint x: 0, endPoint y: 158, distance: 535.2
drag, startPoint x: 631, startPoint y: 114, endPoint x: 22, endPoint y: 167, distance: 610.4
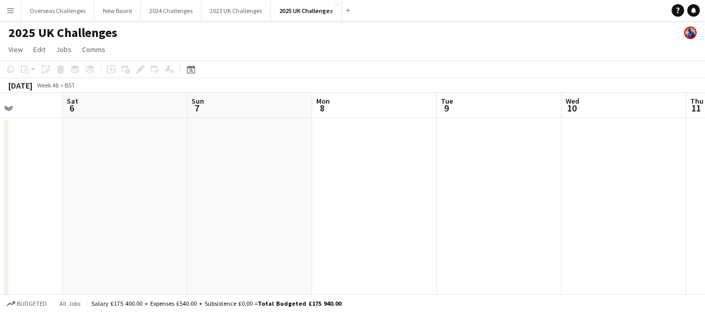
drag, startPoint x: 665, startPoint y: 176, endPoint x: 0, endPoint y: 187, distance: 665.0
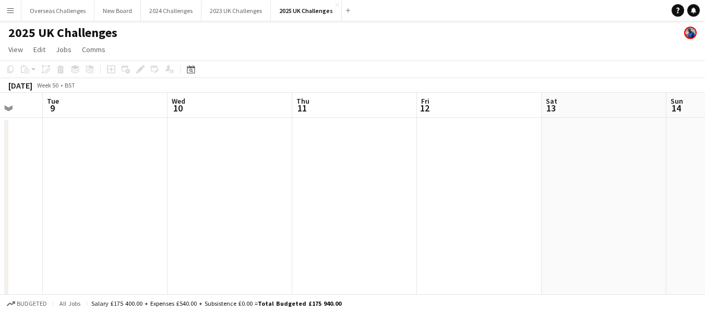
scroll to position [0, 273]
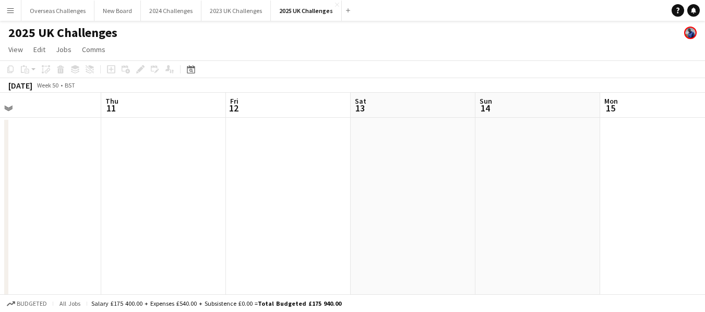
drag, startPoint x: 586, startPoint y: 164, endPoint x: 0, endPoint y: 193, distance: 586.9
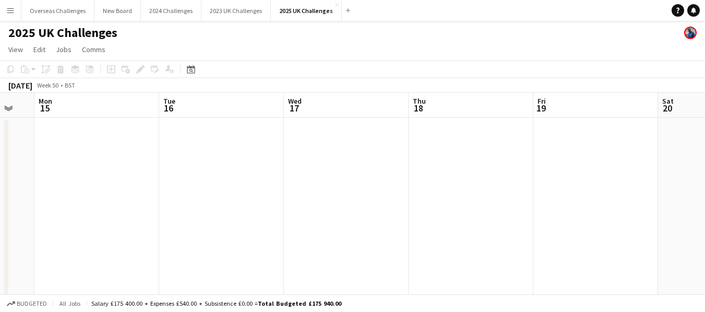
scroll to position [0, 422]
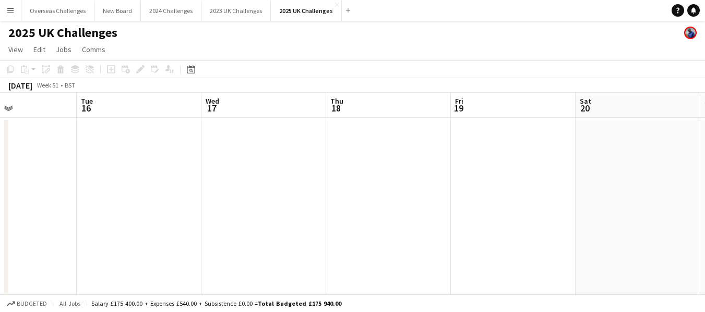
drag, startPoint x: 648, startPoint y: 164, endPoint x: 0, endPoint y: 181, distance: 648.0
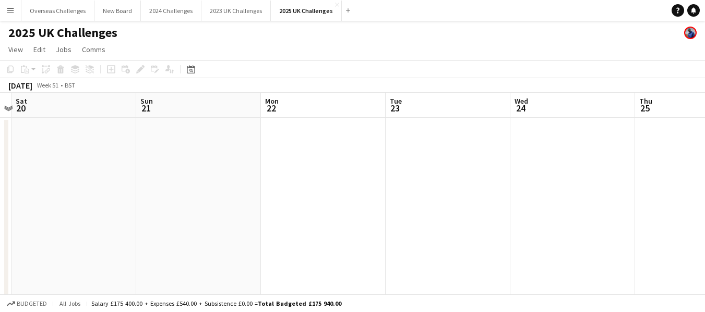
scroll to position [0, 452]
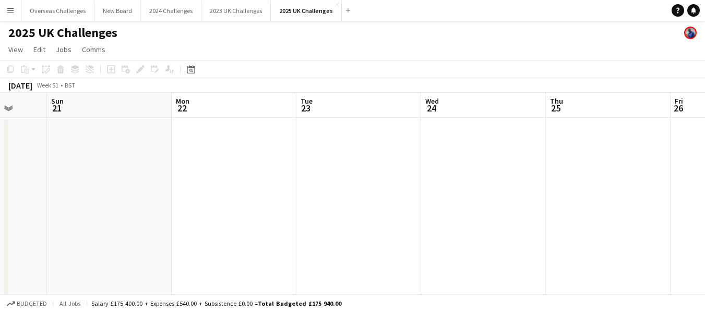
drag, startPoint x: 653, startPoint y: 162, endPoint x: 0, endPoint y: 190, distance: 653.6
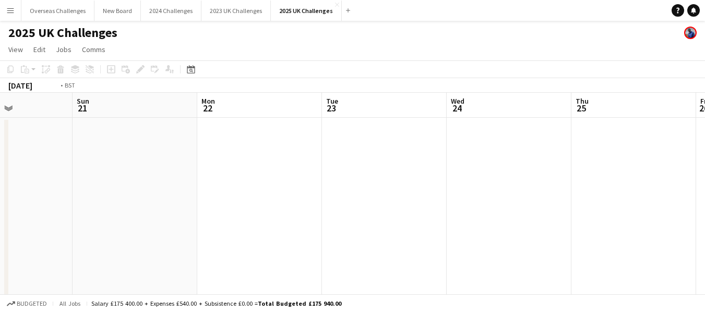
scroll to position [0, 280]
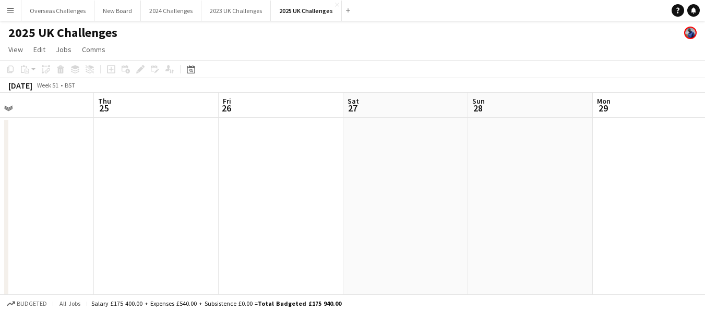
drag, startPoint x: 452, startPoint y: 169, endPoint x: 0, endPoint y: 183, distance: 451.9
drag, startPoint x: 612, startPoint y: 155, endPoint x: 119, endPoint y: 174, distance: 493.7
